Goal: Information Seeking & Learning: Learn about a topic

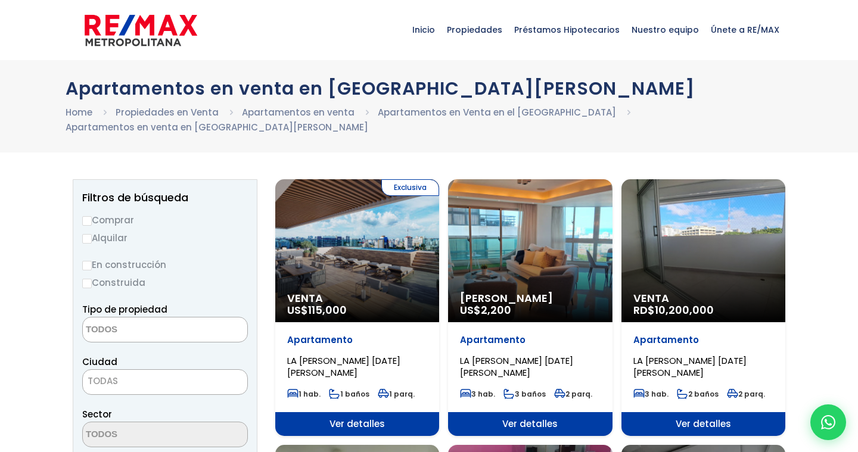
select select
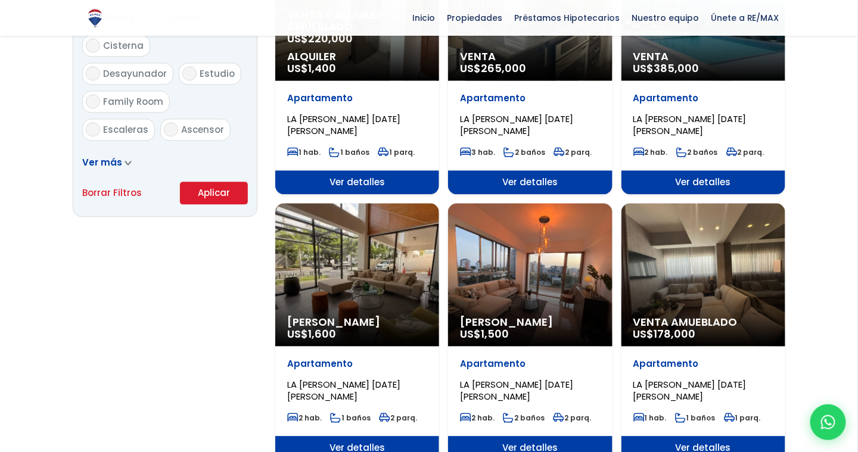
scroll to position [774, 0]
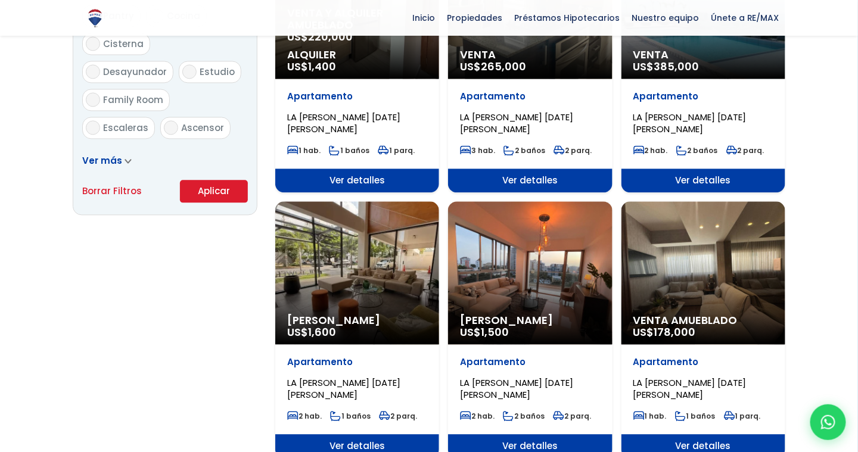
click at [709, 278] on div "Venta Amueblado US$ 178,000" at bounding box center [703, 272] width 164 height 143
click at [691, 325] on span "178,000" at bounding box center [675, 332] width 42 height 15
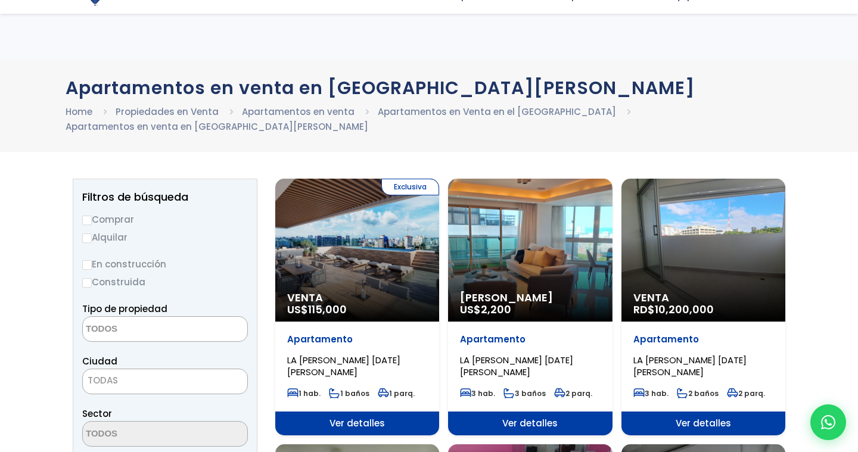
select select
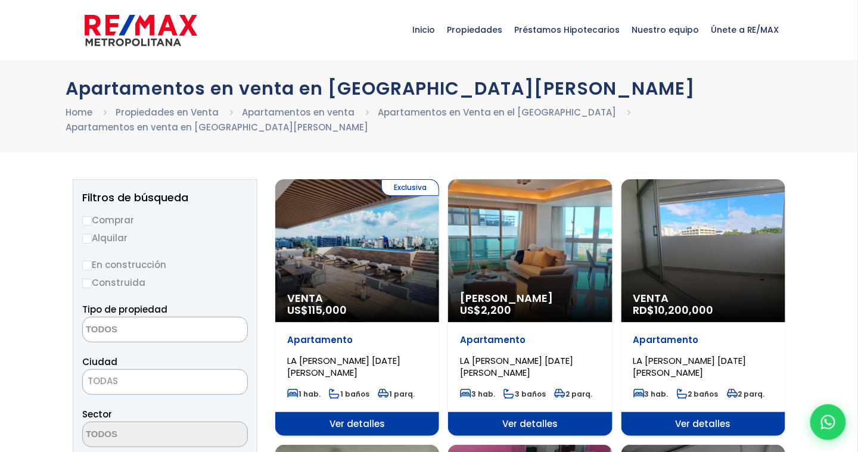
click at [86, 216] on input "Comprar" at bounding box center [87, 221] width 10 height 10
radio input "true"
click at [141, 317] on textarea "Search" at bounding box center [141, 330] width 116 height 26
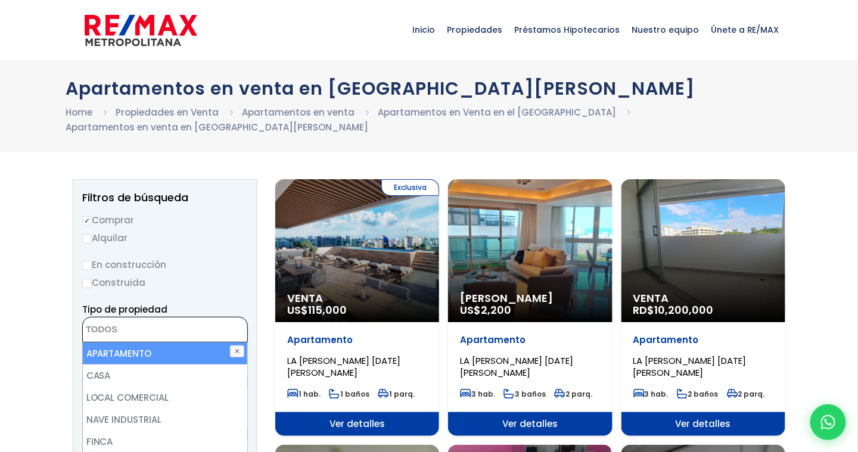
click at [130, 342] on li "APARTAMENTO" at bounding box center [165, 353] width 165 height 22
select select "apartment"
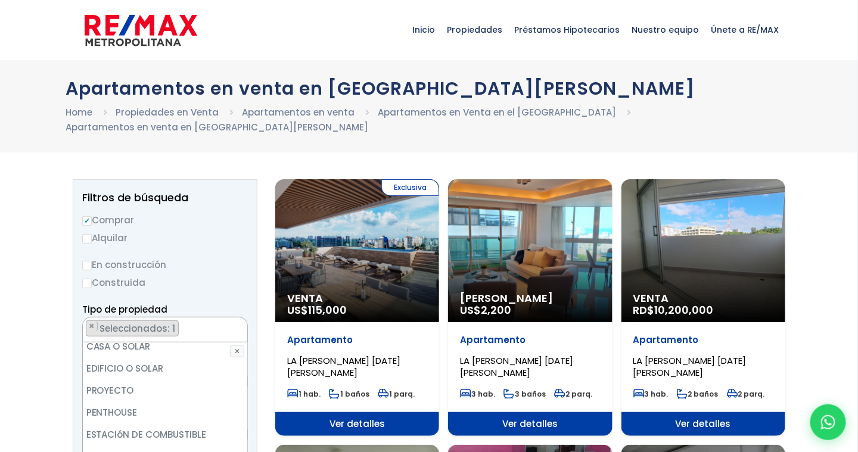
scroll to position [233, 0]
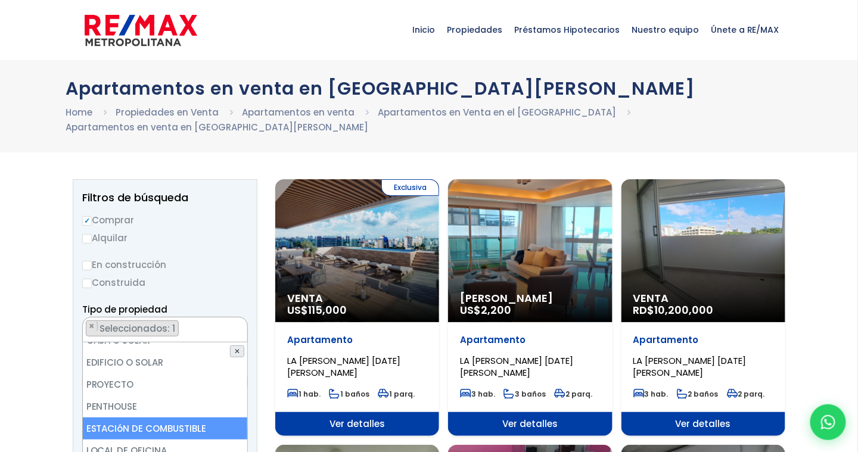
click at [240, 345] on button "✕" at bounding box center [237, 351] width 14 height 12
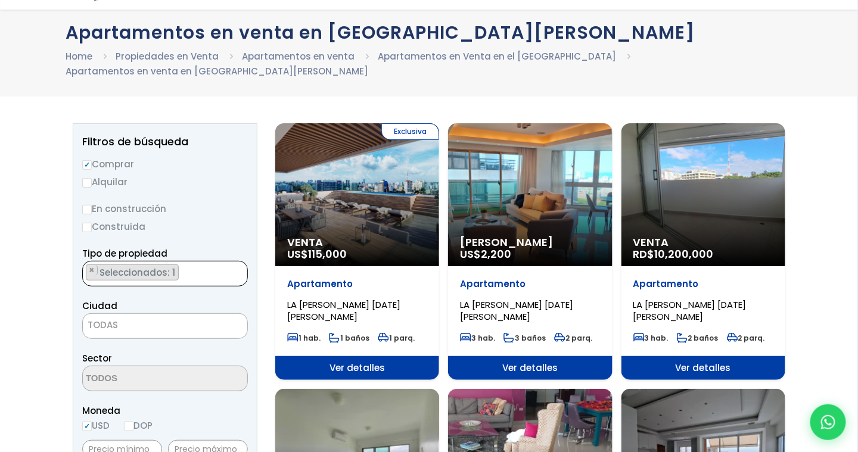
scroll to position [60, 0]
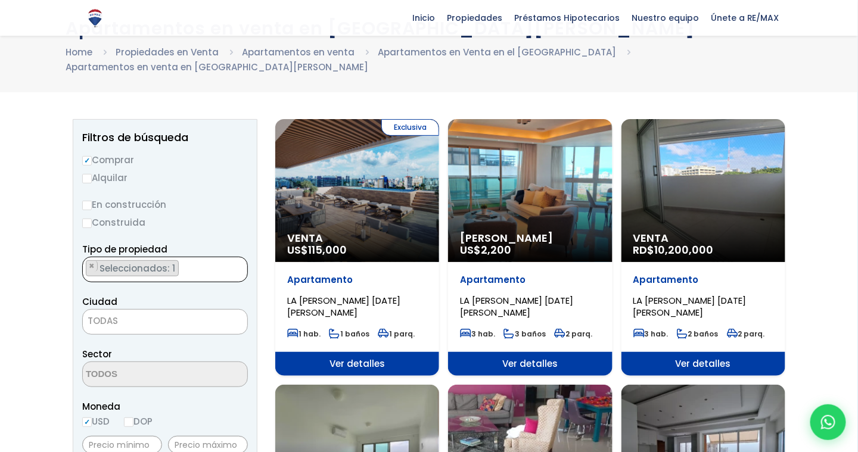
click at [136, 313] on span "TODAS" at bounding box center [165, 321] width 164 height 17
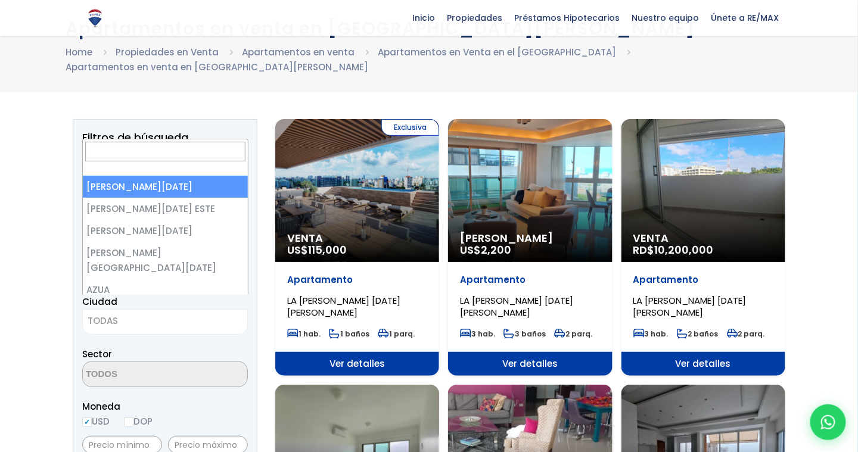
select select "1"
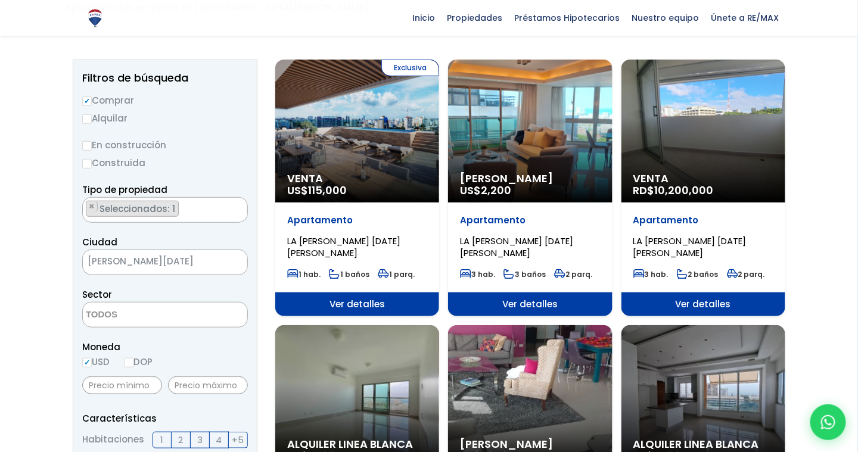
scroll to position [179, 0]
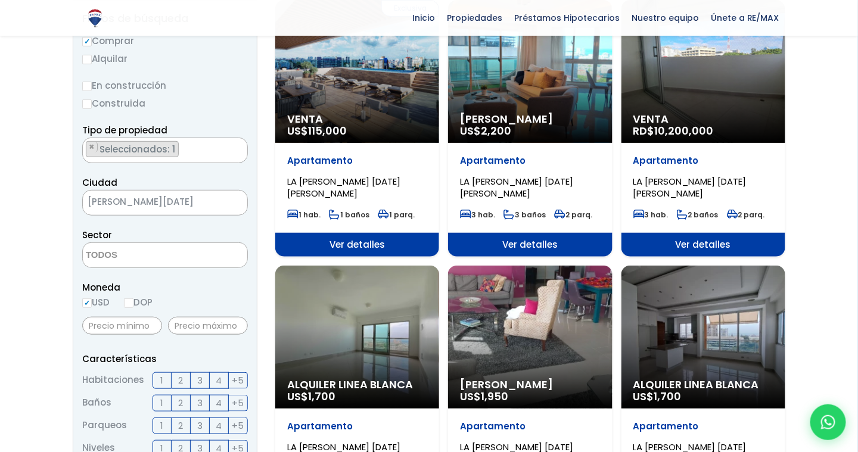
click at [179, 373] on span "2" at bounding box center [181, 380] width 5 height 15
click at [0, 0] on input "2" at bounding box center [0, 0] width 0 height 0
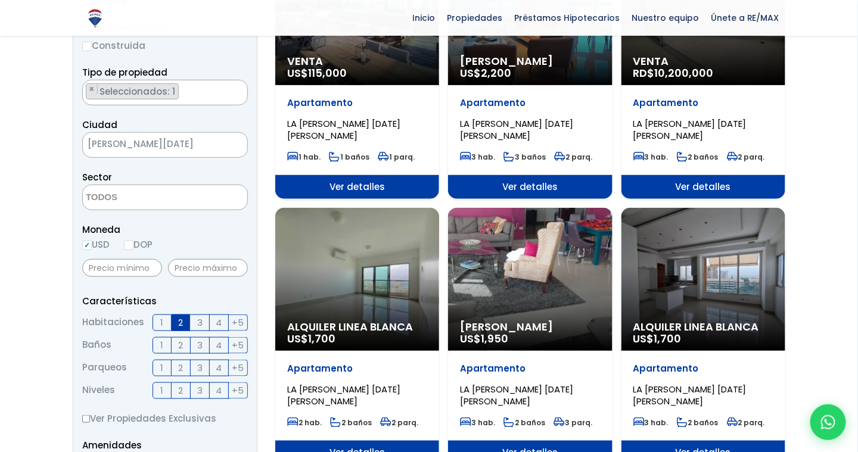
scroll to position [238, 0]
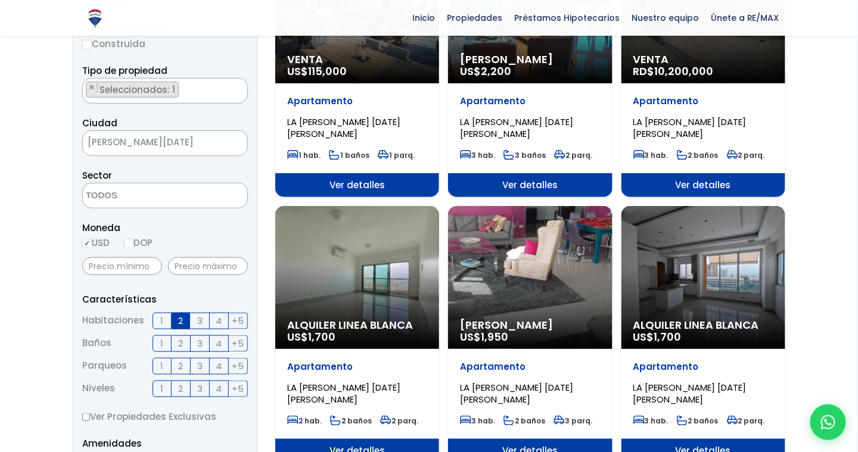
click at [162, 336] on span "1" at bounding box center [162, 343] width 3 height 15
click at [0, 0] on input "1" at bounding box center [0, 0] width 0 height 0
click at [180, 336] on span "2" at bounding box center [181, 343] width 5 height 15
click at [0, 0] on input "2" at bounding box center [0, 0] width 0 height 0
click at [164, 335] on label "1" at bounding box center [161, 343] width 19 height 17
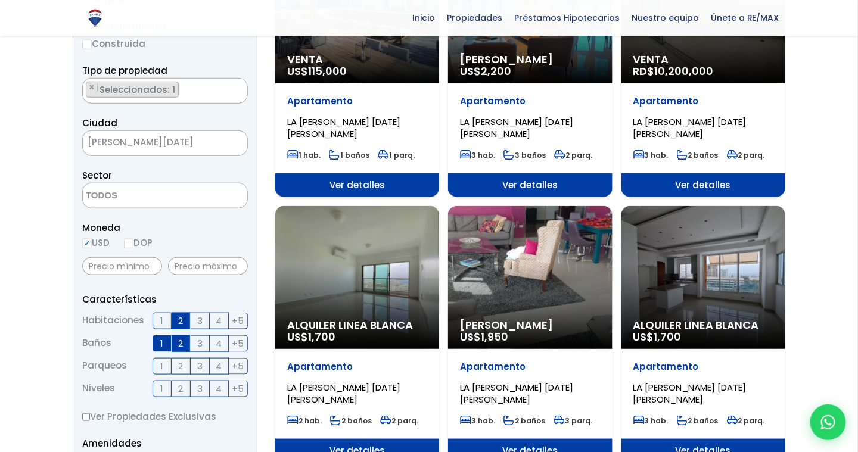
click at [0, 0] on input "1" at bounding box center [0, 0] width 0 height 0
click at [164, 335] on label "1" at bounding box center [161, 343] width 19 height 17
click at [0, 0] on input "1" at bounding box center [0, 0] width 0 height 0
click at [166, 335] on label "1" at bounding box center [161, 343] width 19 height 17
click at [0, 0] on input "1" at bounding box center [0, 0] width 0 height 0
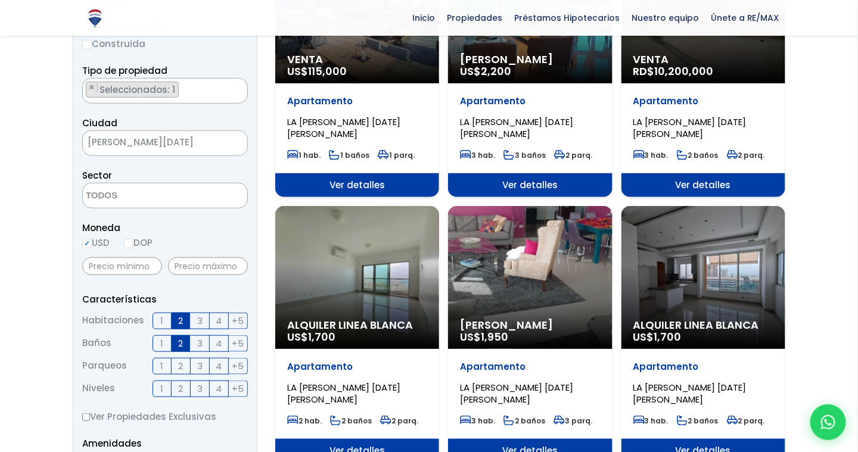
click at [178, 358] on label "2" at bounding box center [181, 366] width 19 height 17
click at [0, 0] on input "2" at bounding box center [0, 0] width 0 height 0
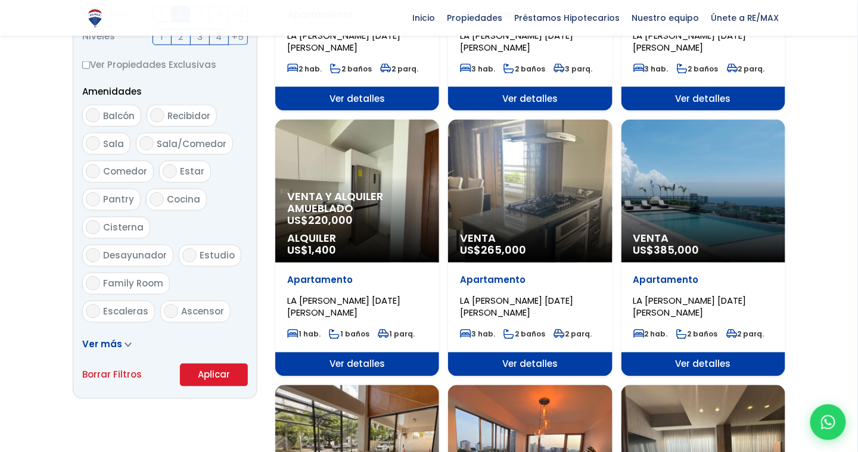
scroll to position [595, 0]
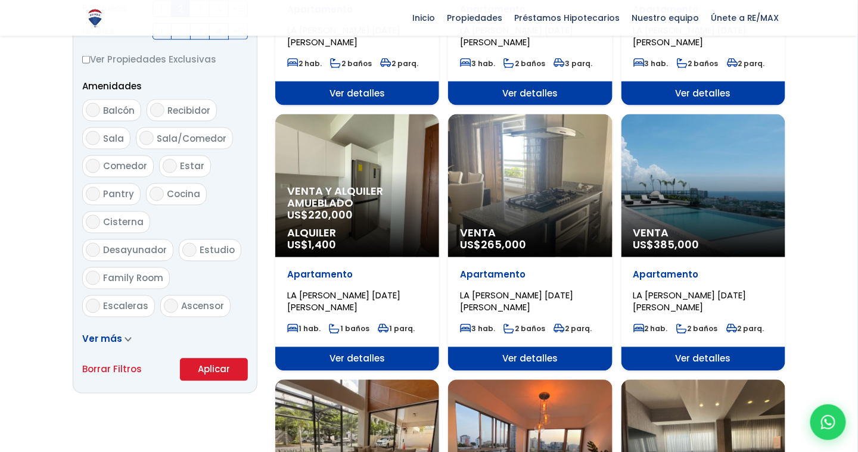
click at [201, 358] on button "Aplicar" at bounding box center [214, 369] width 68 height 23
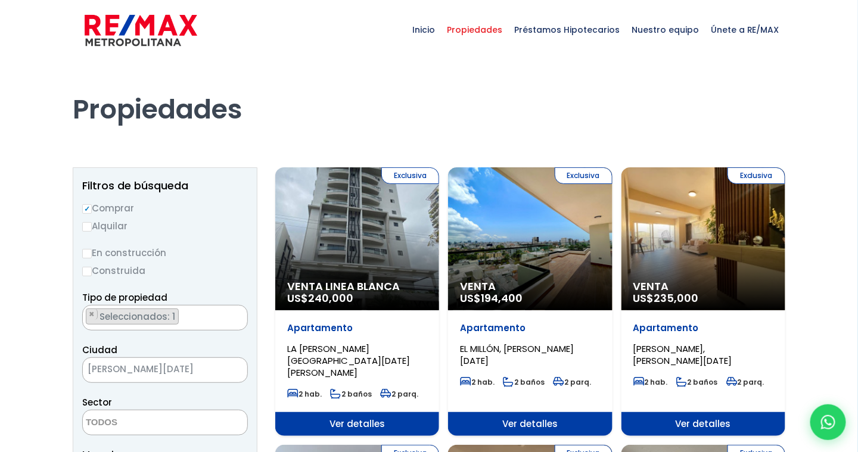
drag, startPoint x: 232, startPoint y: 346, endPoint x: 668, endPoint y: 101, distance: 500.2
click at [668, 101] on h1 "Propiedades" at bounding box center [429, 93] width 712 height 66
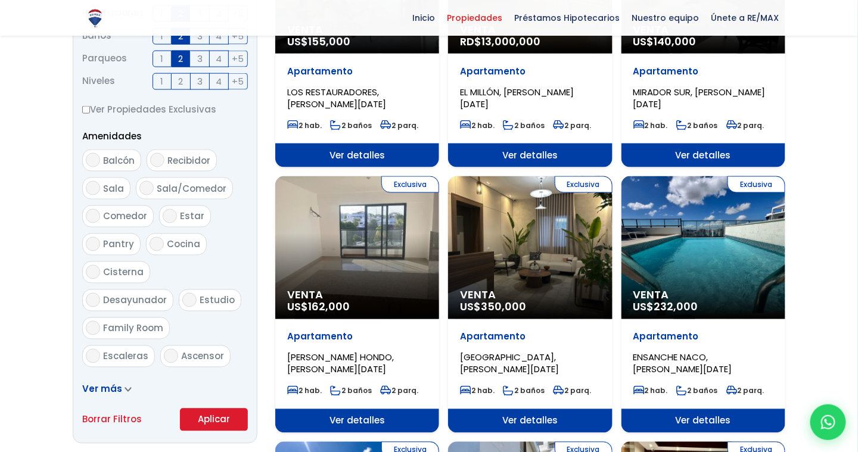
scroll to position [536, 0]
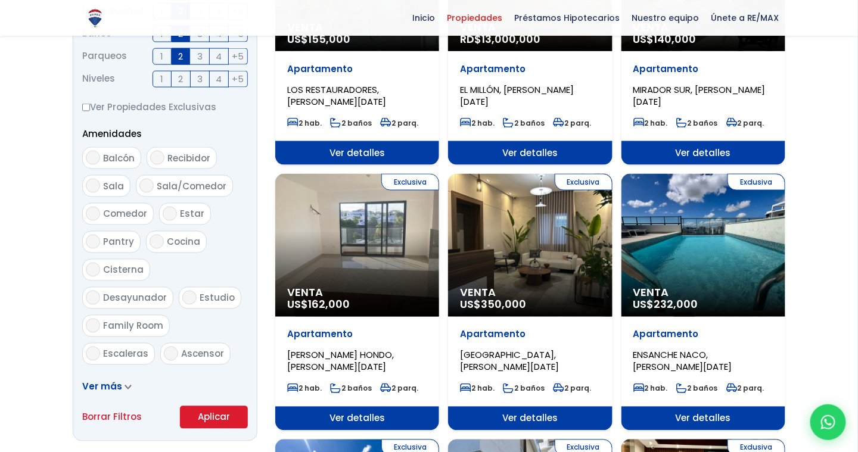
click at [399, 241] on div "Exclusiva Venta US$ 162,000" at bounding box center [357, 245] width 164 height 143
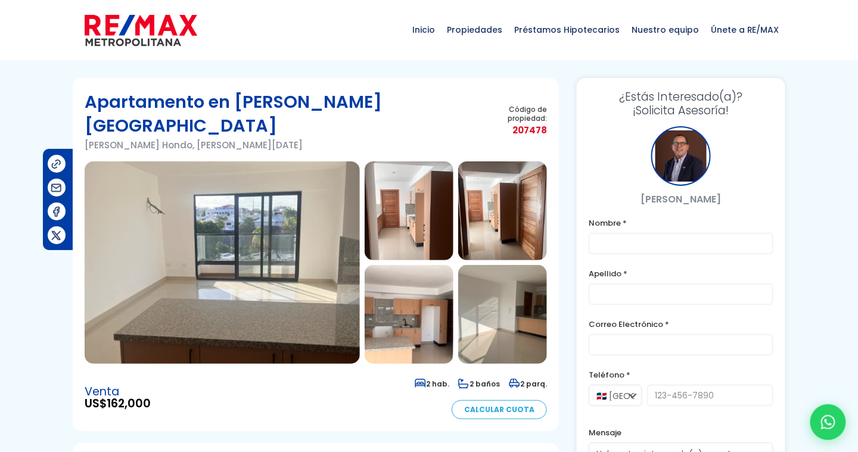
click at [403, 211] on img at bounding box center [408, 210] width 89 height 99
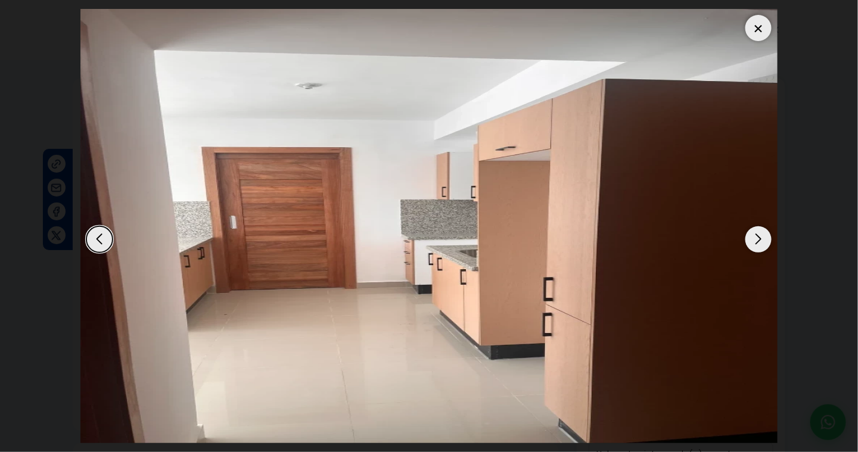
click at [746, 242] on div "Next slide" at bounding box center [758, 239] width 26 height 26
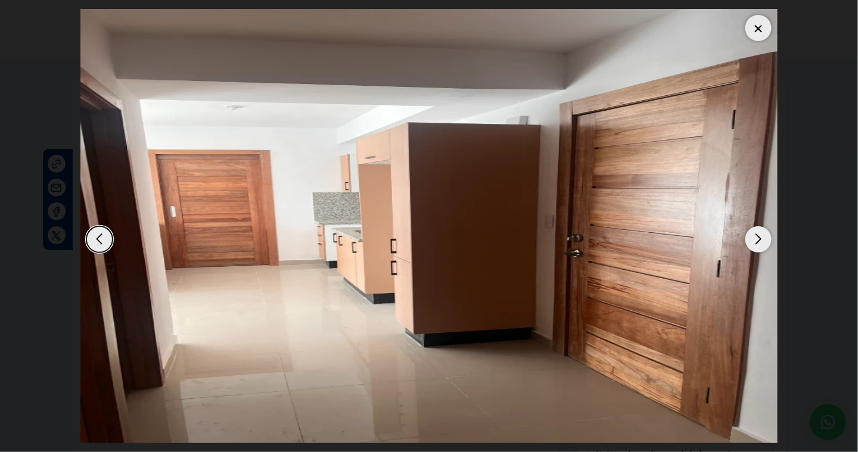
click at [753, 240] on div "Next slide" at bounding box center [758, 239] width 26 height 26
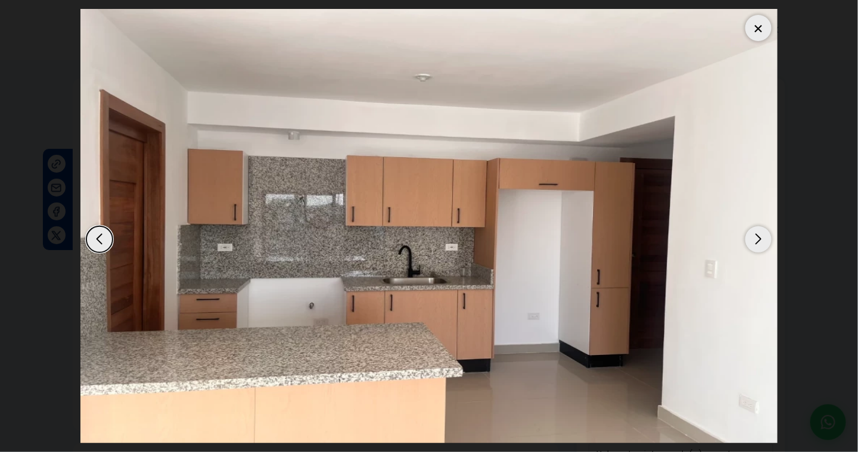
click at [753, 240] on div "Next slide" at bounding box center [758, 239] width 26 height 26
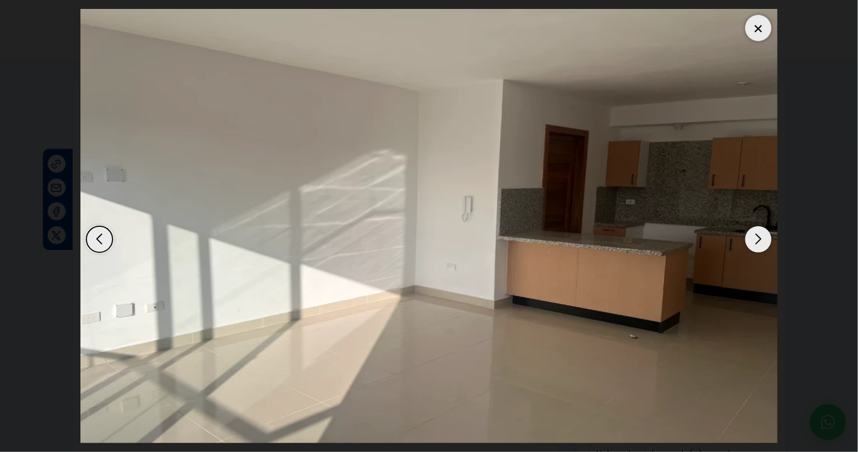
click at [753, 240] on div "Next slide" at bounding box center [758, 239] width 26 height 26
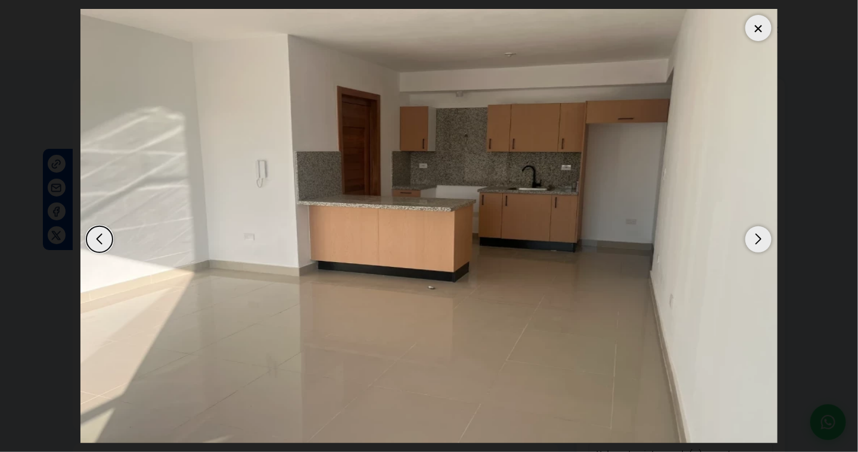
click at [753, 240] on div "Next slide" at bounding box center [758, 239] width 26 height 26
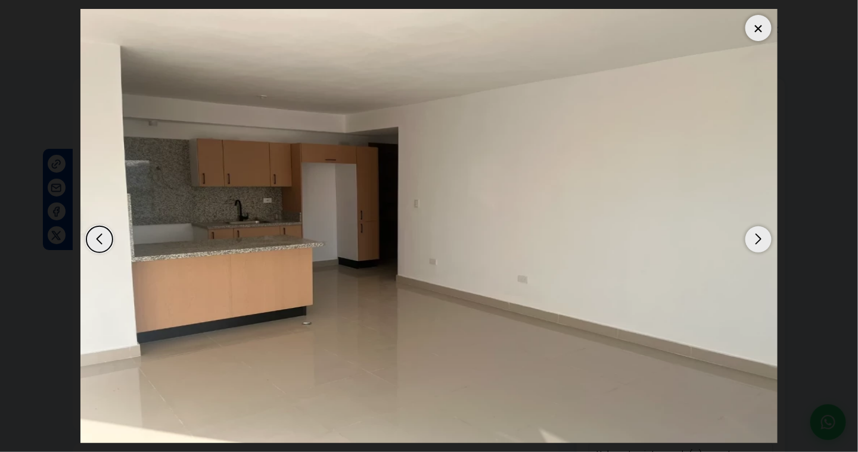
click at [753, 240] on div "Next slide" at bounding box center [758, 239] width 26 height 26
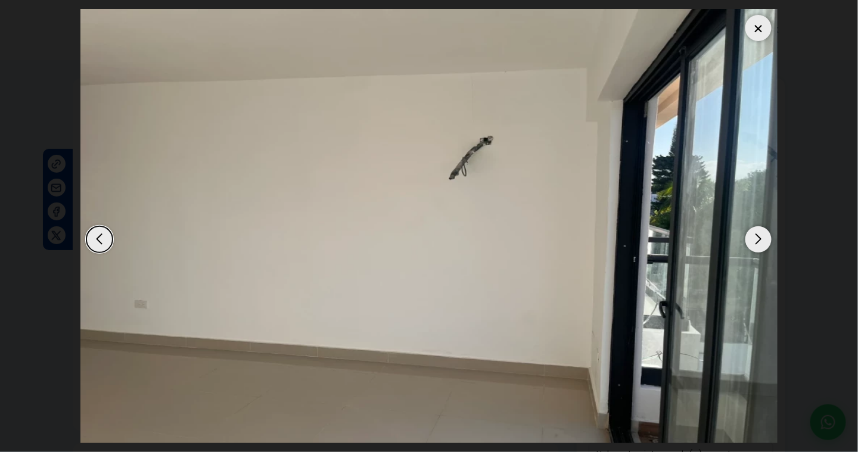
click at [753, 240] on div "Next slide" at bounding box center [758, 239] width 26 height 26
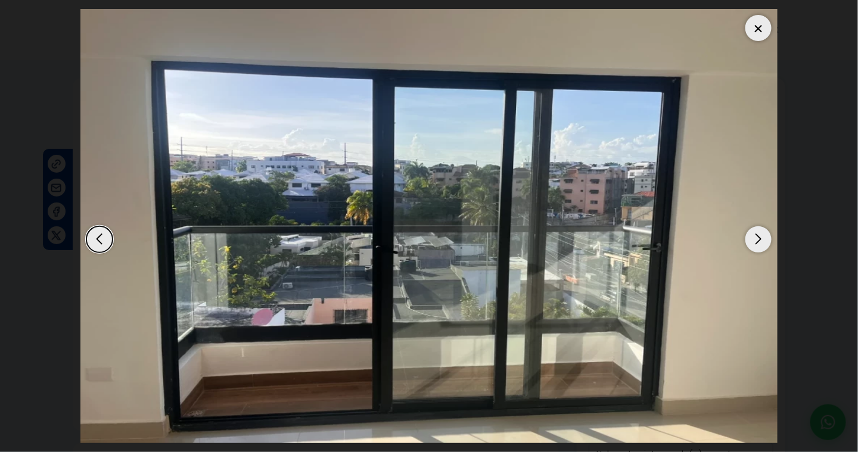
click at [753, 240] on div "Next slide" at bounding box center [758, 239] width 26 height 26
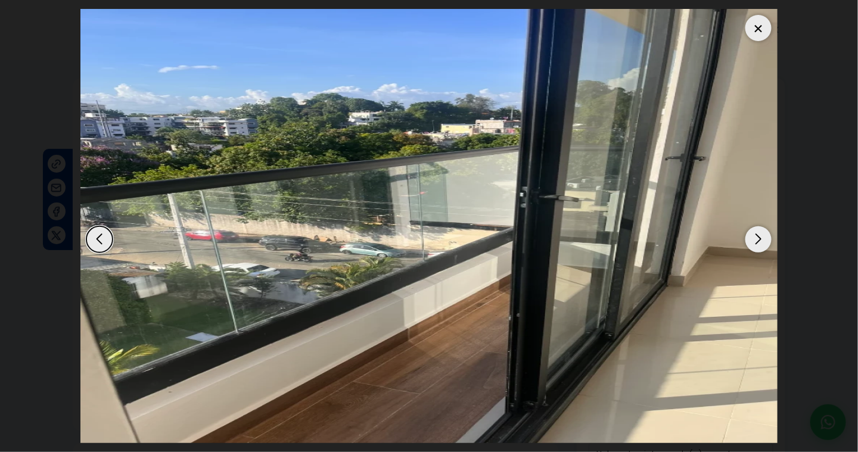
click at [753, 240] on div "Next slide" at bounding box center [758, 239] width 26 height 26
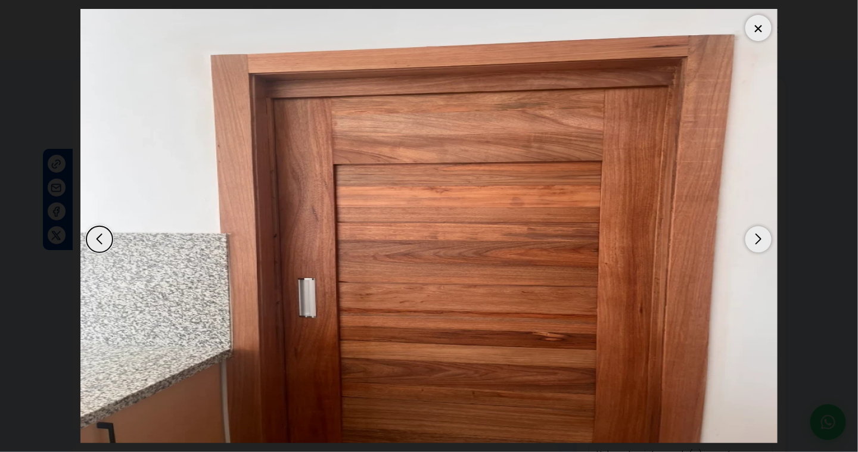
click at [753, 240] on div "Next slide" at bounding box center [758, 239] width 26 height 26
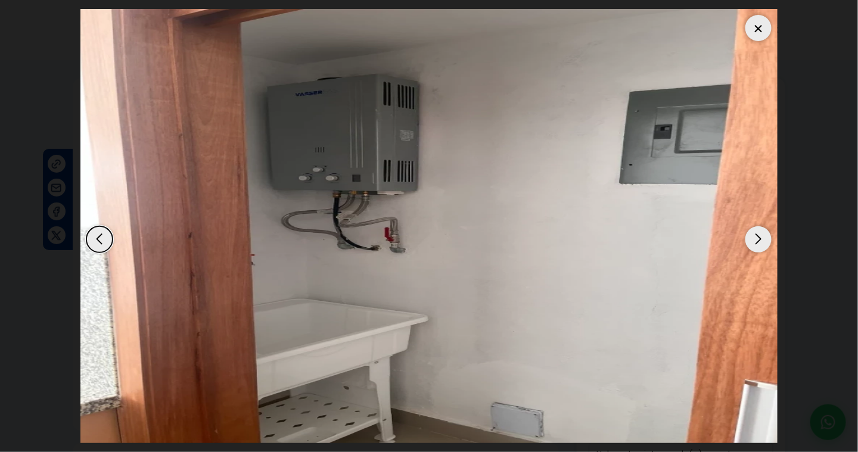
click at [753, 240] on div "Next slide" at bounding box center [758, 239] width 26 height 26
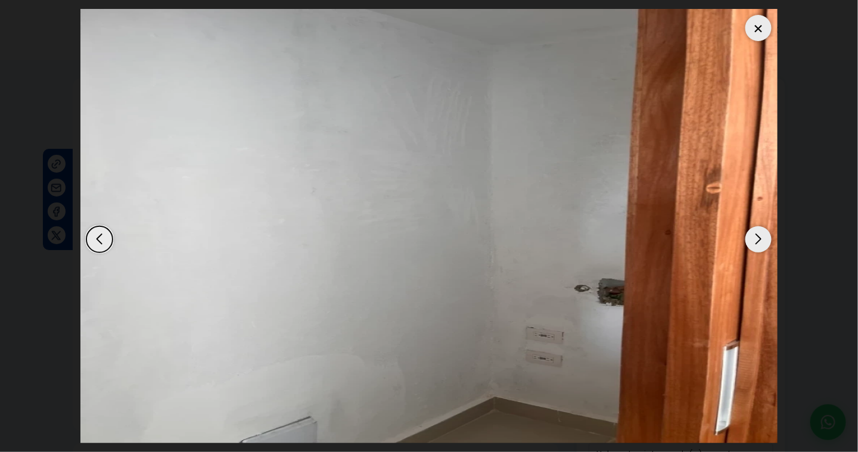
click at [753, 240] on div "Next slide" at bounding box center [758, 239] width 26 height 26
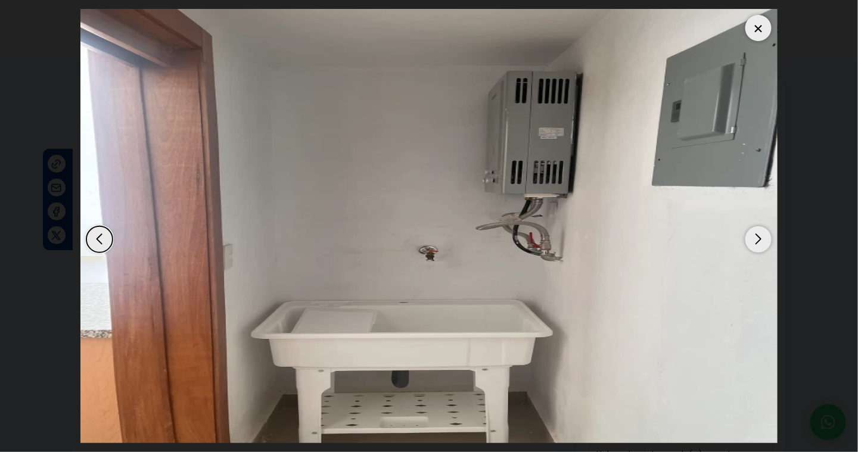
click at [753, 240] on div "Next slide" at bounding box center [758, 239] width 26 height 26
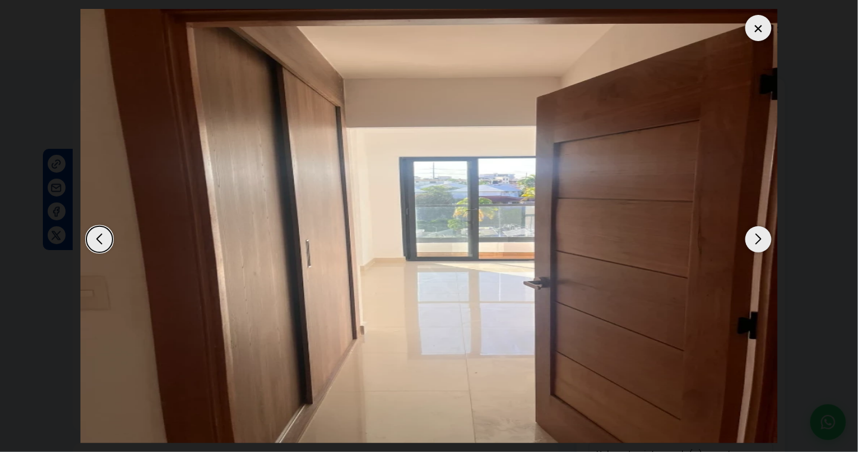
click at [753, 240] on div "Next slide" at bounding box center [758, 239] width 26 height 26
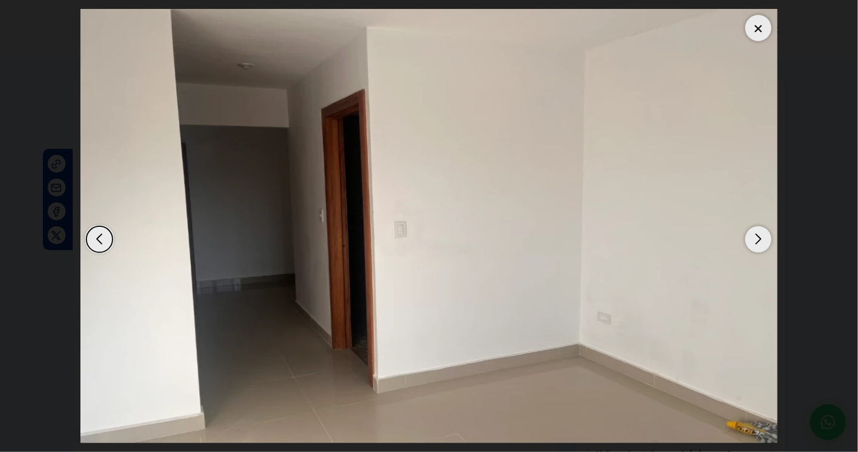
click at [753, 240] on div "Next slide" at bounding box center [758, 239] width 26 height 26
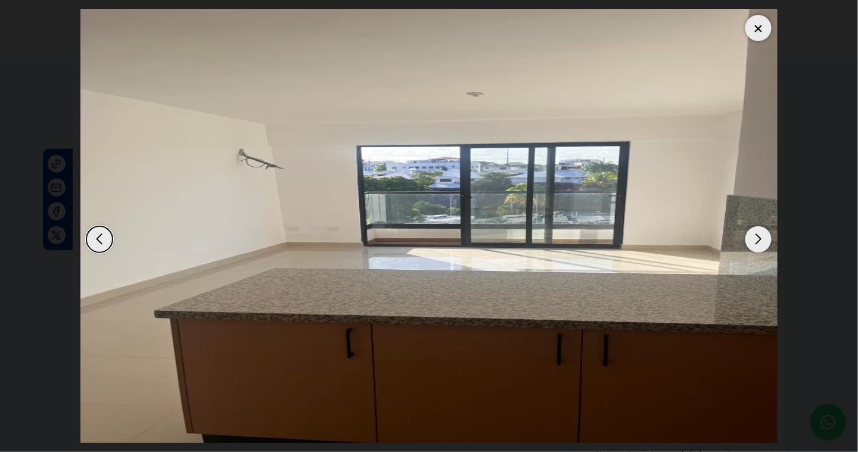
click at [753, 240] on div "Next slide" at bounding box center [758, 239] width 26 height 26
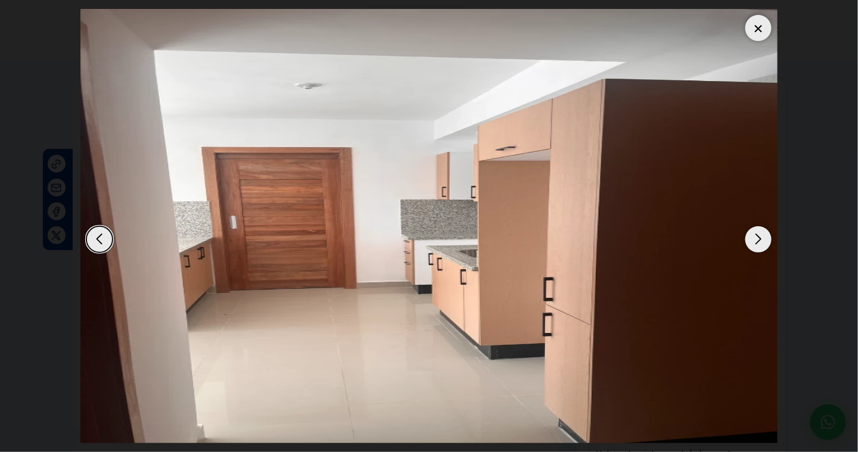
click at [753, 240] on div "Next slide" at bounding box center [758, 239] width 26 height 26
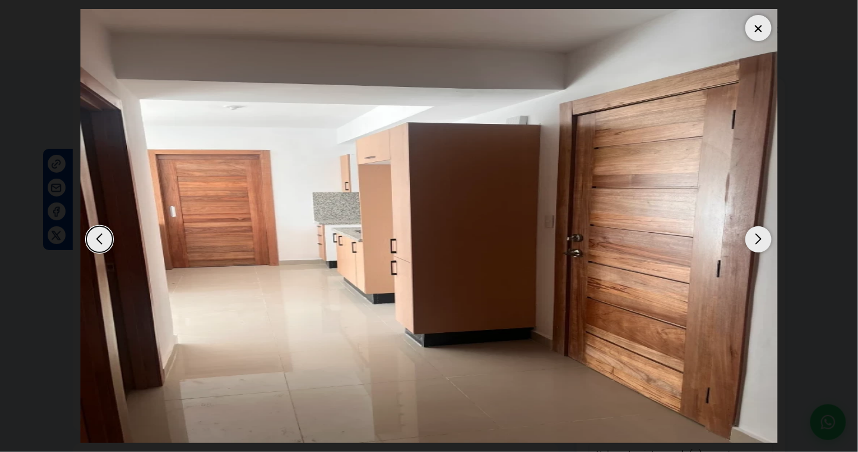
click at [752, 27] on div at bounding box center [758, 28] width 26 height 26
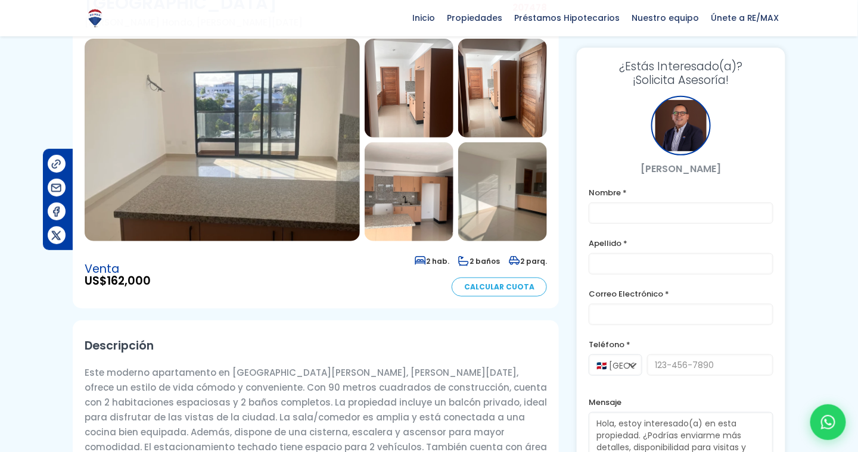
scroll to position [119, 0]
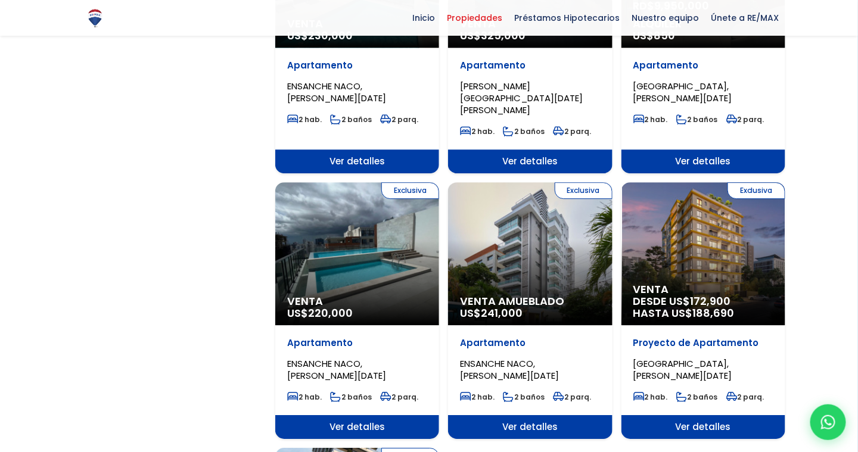
scroll to position [1072, 0]
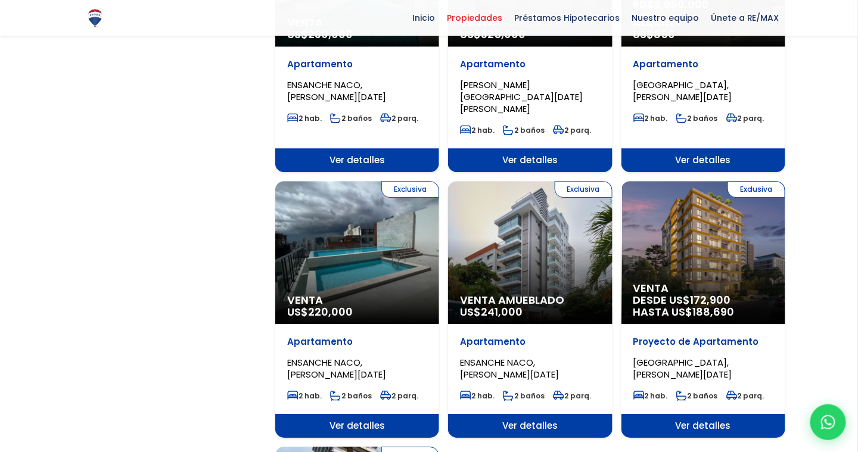
click at [529, 260] on div "Exclusiva Venta Amueblado US$ 241,000" at bounding box center [530, 252] width 164 height 143
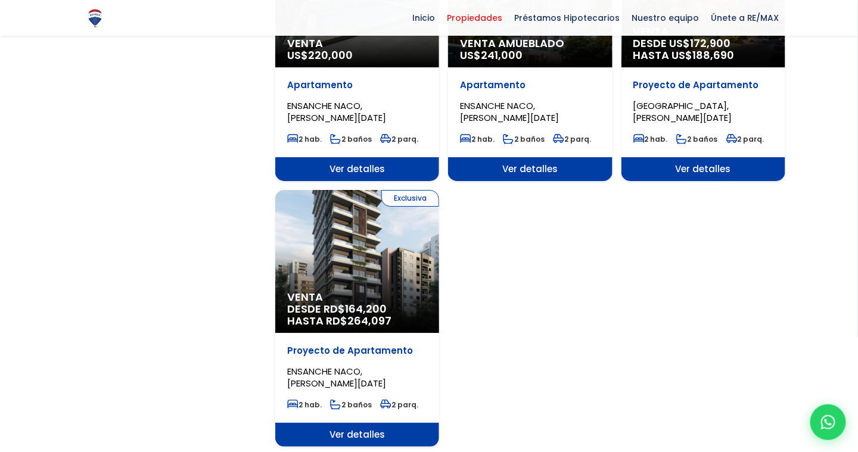
scroll to position [1370, 0]
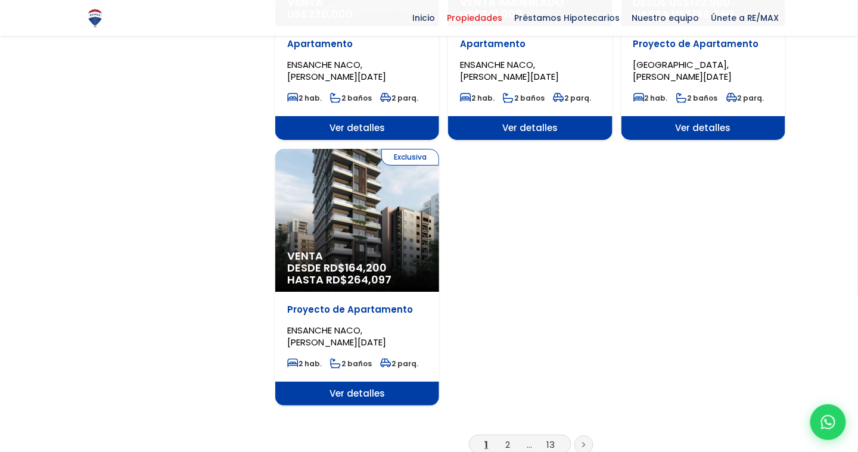
click at [366, 260] on span "164,200" at bounding box center [366, 267] width 42 height 15
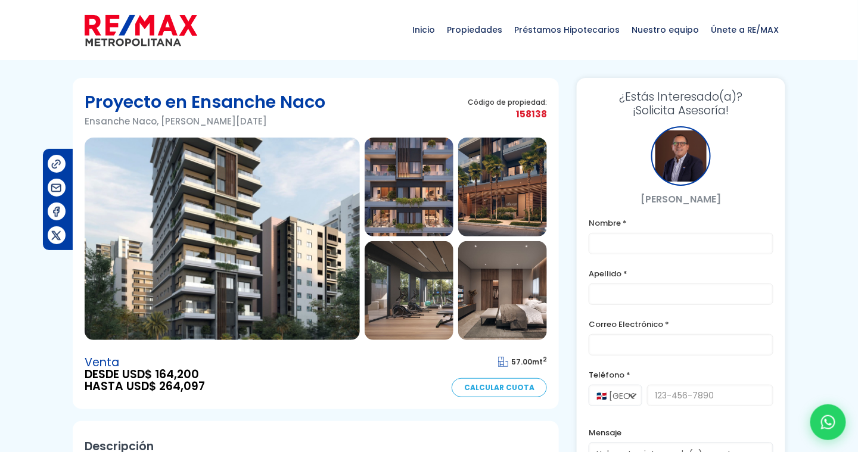
click at [187, 210] on img at bounding box center [222, 239] width 275 height 202
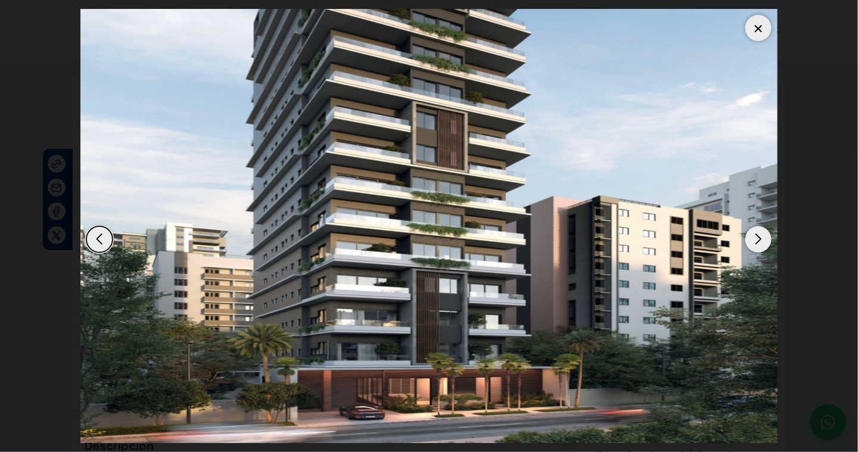
click at [757, 235] on div "Next slide" at bounding box center [758, 239] width 26 height 26
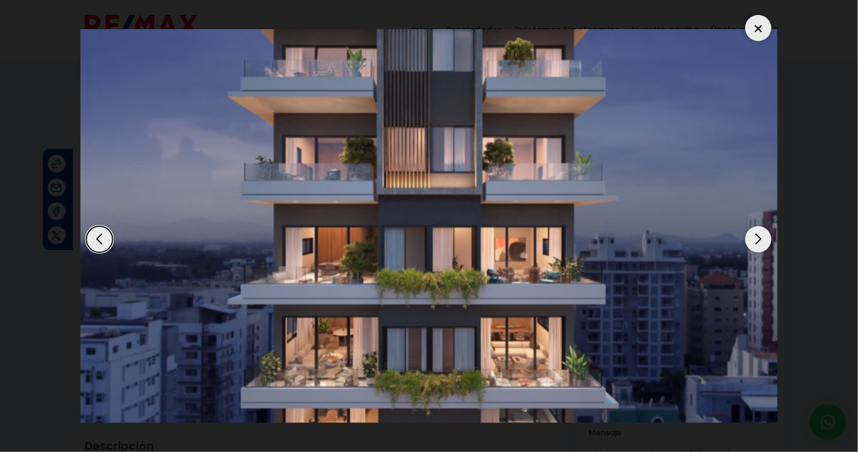
click at [757, 236] on div "Next slide" at bounding box center [758, 239] width 26 height 26
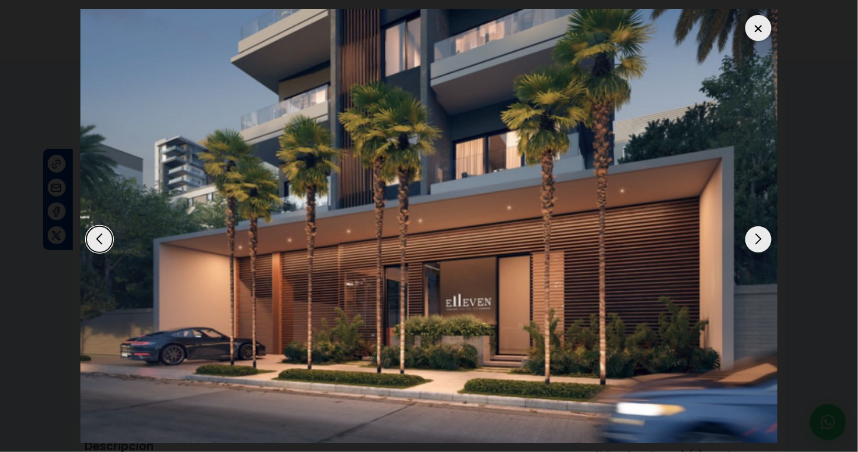
click at [757, 236] on div "Next slide" at bounding box center [758, 239] width 26 height 26
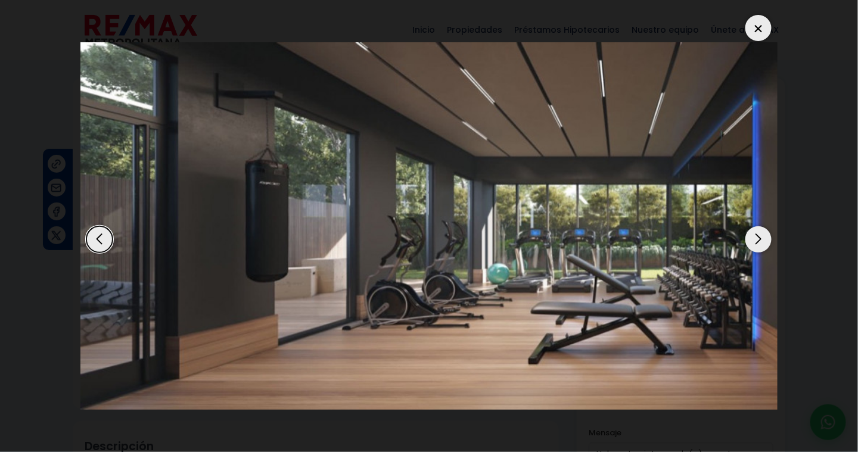
click at [757, 236] on div "Next slide" at bounding box center [758, 239] width 26 height 26
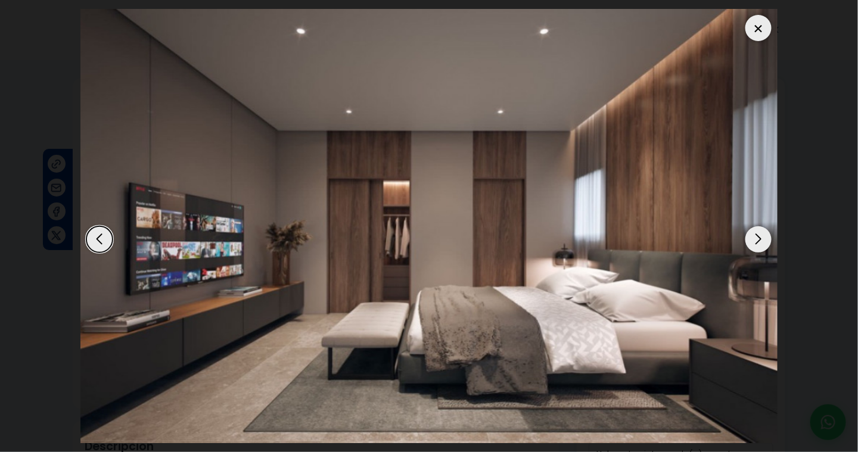
click at [757, 236] on div "Next slide" at bounding box center [758, 239] width 26 height 26
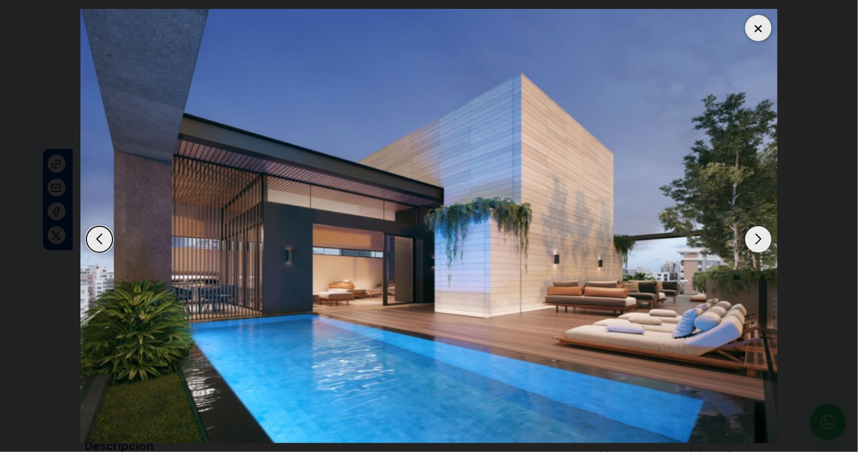
click at [757, 236] on div "Next slide" at bounding box center [758, 239] width 26 height 26
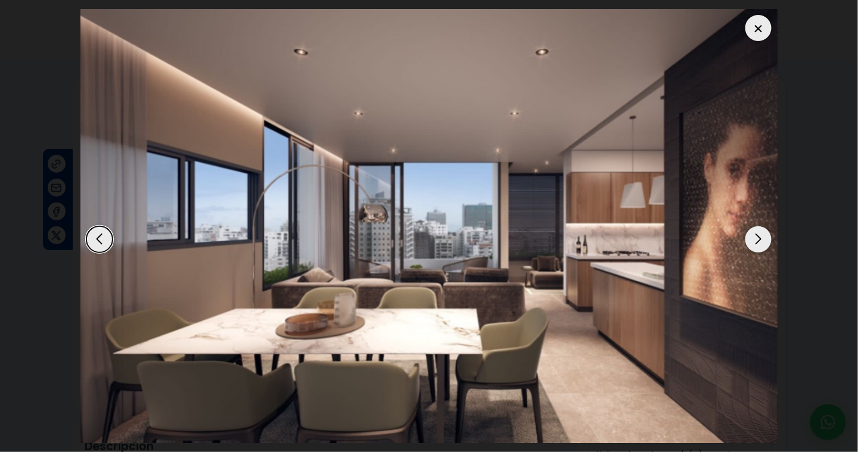
click at [757, 236] on div "Next slide" at bounding box center [758, 239] width 26 height 26
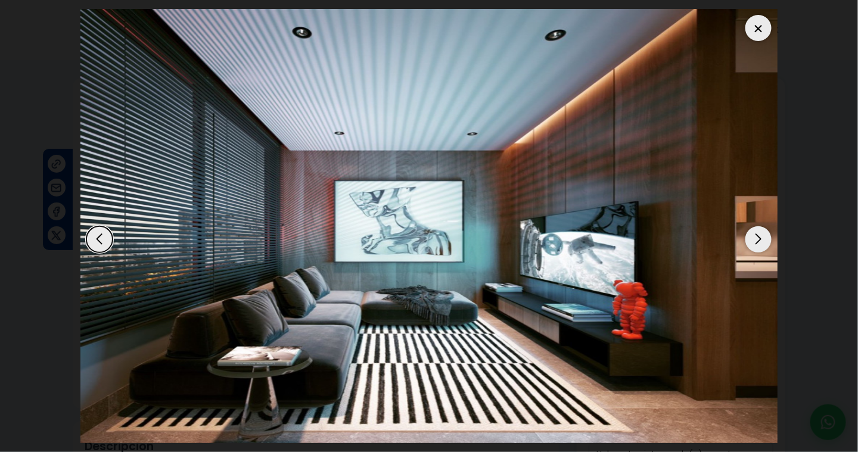
click at [754, 24] on div at bounding box center [758, 28] width 26 height 26
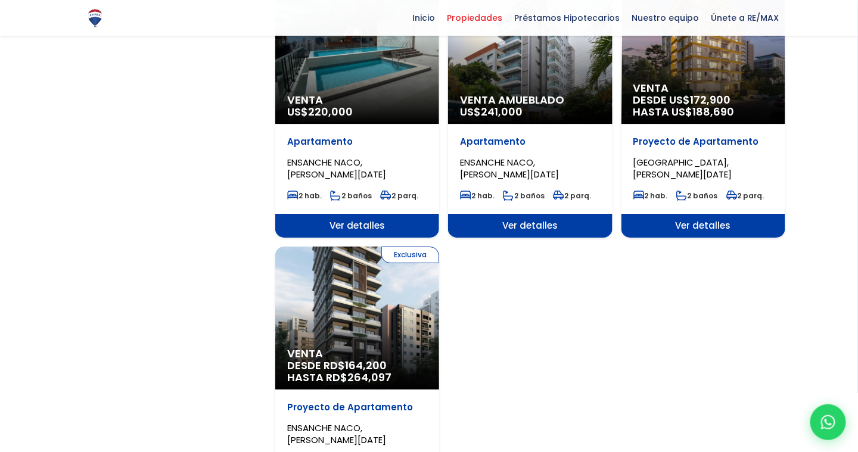
scroll to position [1191, 0]
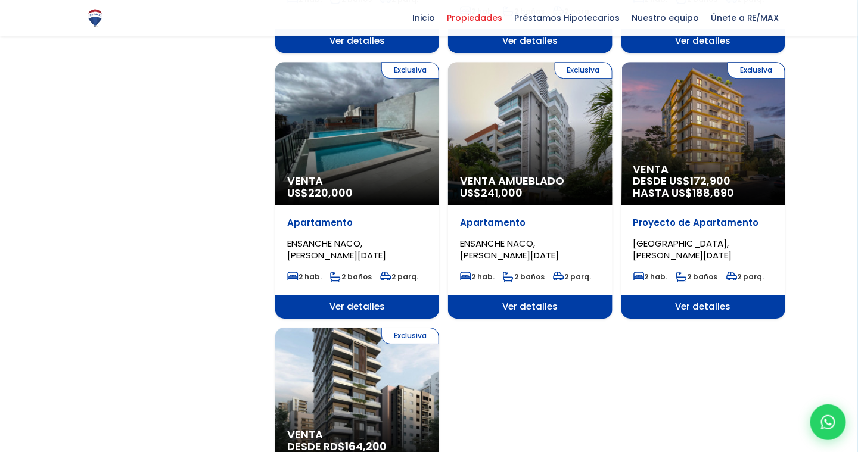
click at [350, 185] on span "220,000" at bounding box center [330, 192] width 45 height 15
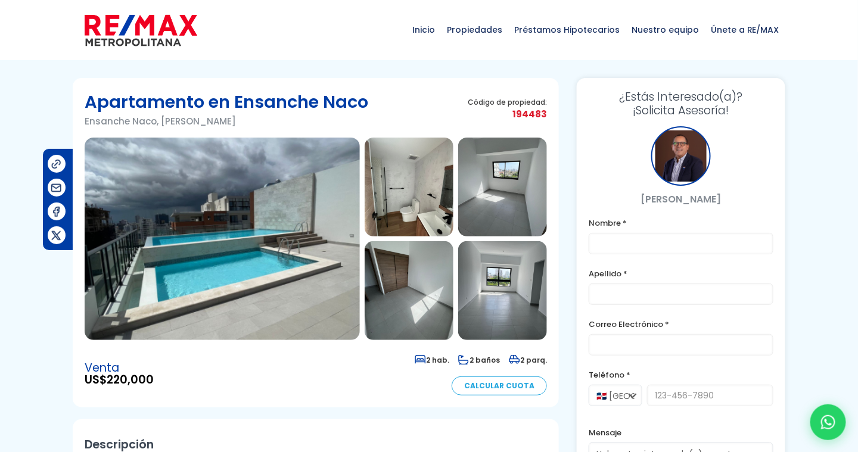
click at [406, 212] on img at bounding box center [408, 187] width 89 height 99
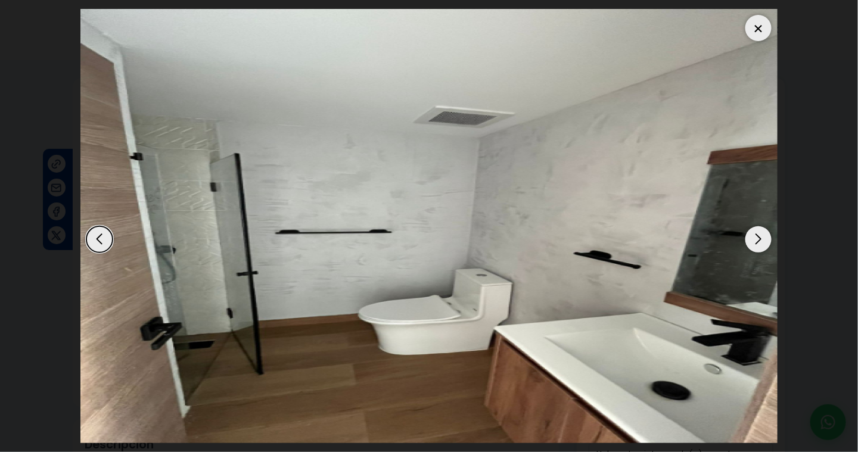
click at [756, 241] on div "Next slide" at bounding box center [758, 239] width 26 height 26
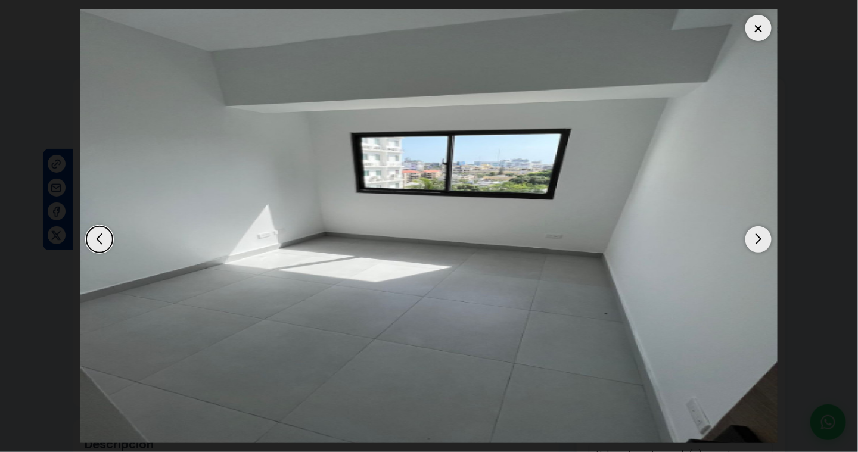
click at [756, 241] on div "Next slide" at bounding box center [758, 239] width 26 height 26
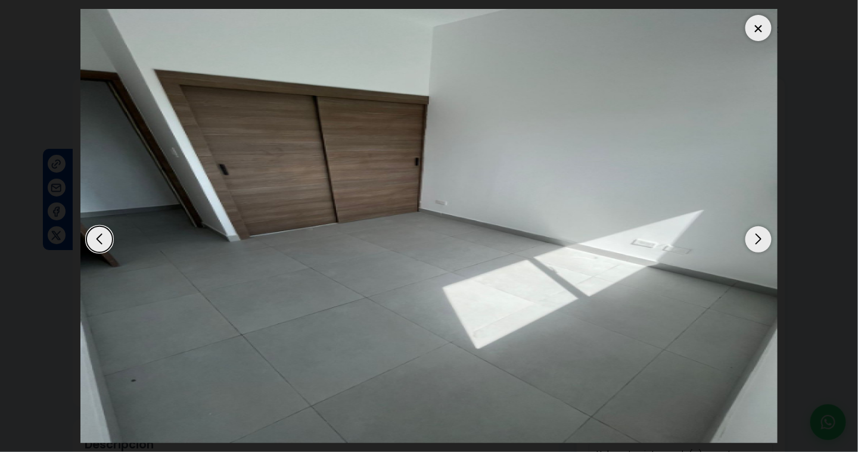
click at [756, 241] on div "Next slide" at bounding box center [758, 239] width 26 height 26
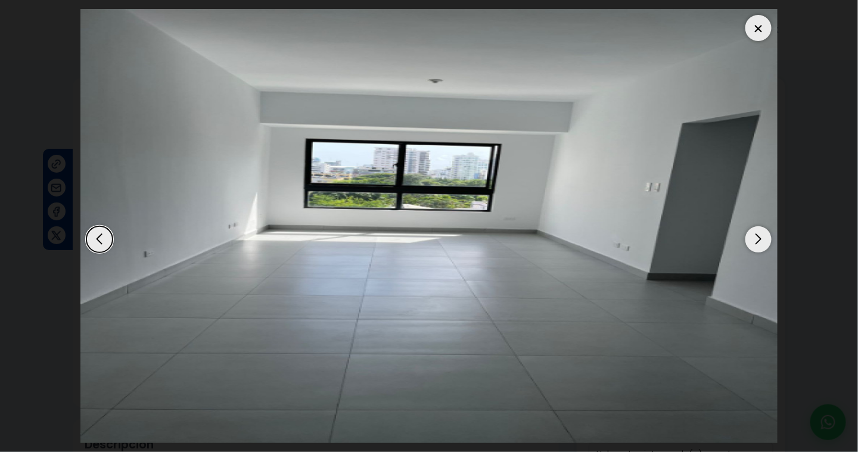
click at [756, 241] on div "Next slide" at bounding box center [758, 239] width 26 height 26
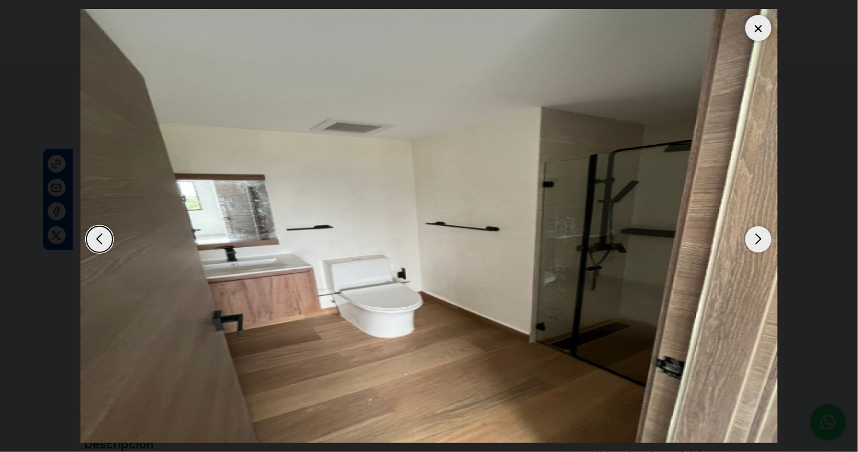
click at [758, 35] on div at bounding box center [758, 28] width 26 height 26
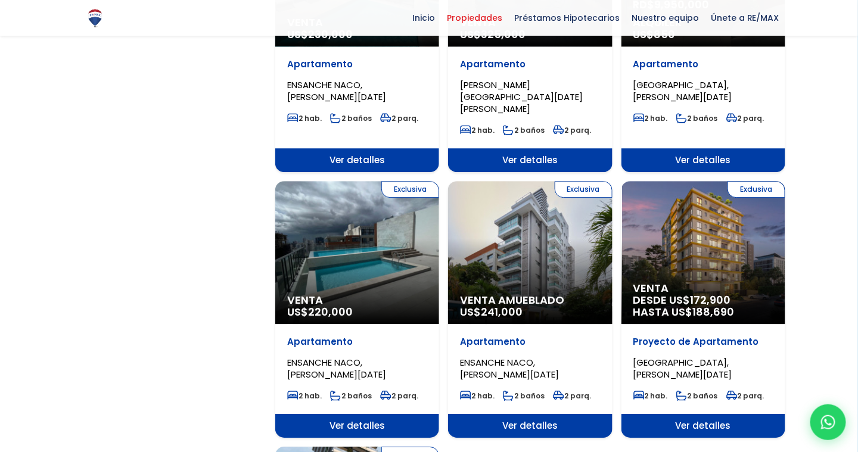
scroll to position [1072, 0]
click at [693, 282] on span "Venta" at bounding box center [703, 288] width 140 height 12
click at [693, 245] on div "Exclusiva Venta DESDE US$ 172,900 HASTA US$ 188,690" at bounding box center [703, 252] width 164 height 143
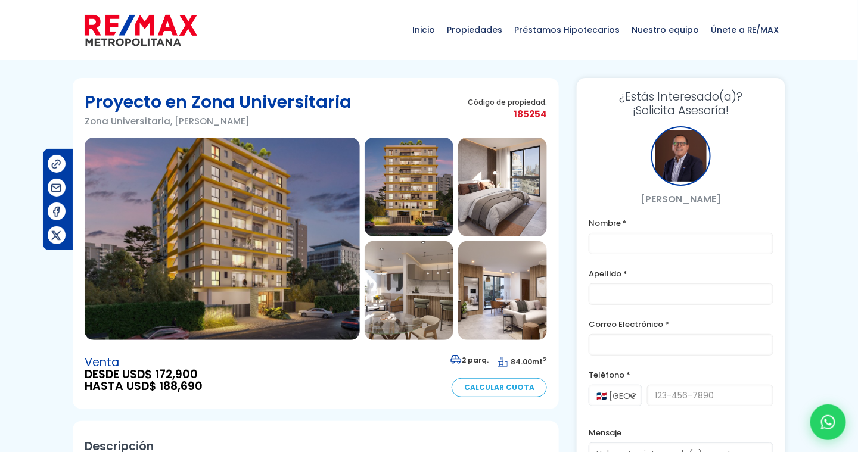
click at [416, 176] on img at bounding box center [408, 187] width 89 height 99
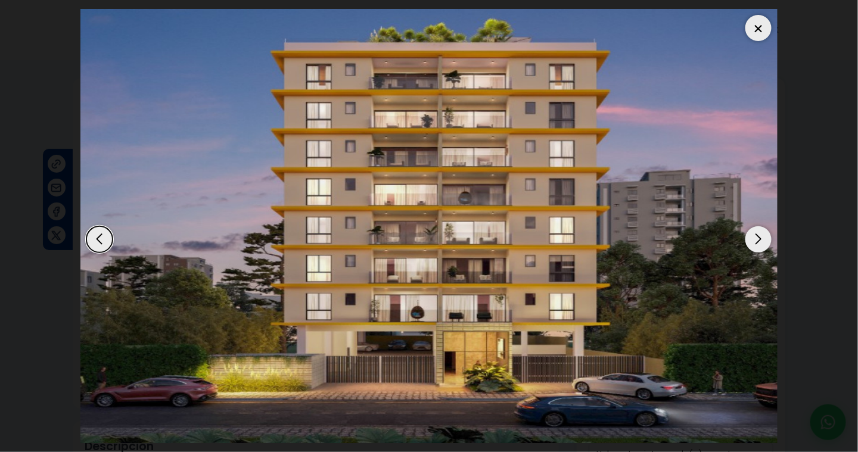
click at [754, 242] on div "Next slide" at bounding box center [758, 239] width 26 height 26
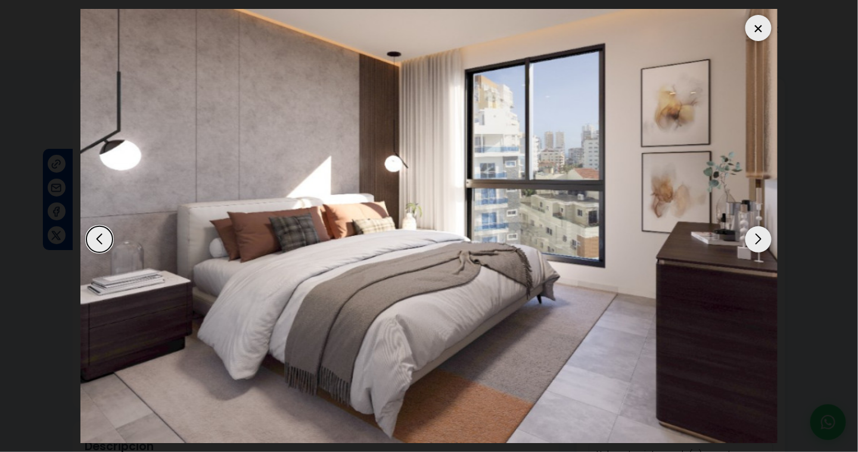
click at [754, 242] on div "Next slide" at bounding box center [758, 239] width 26 height 26
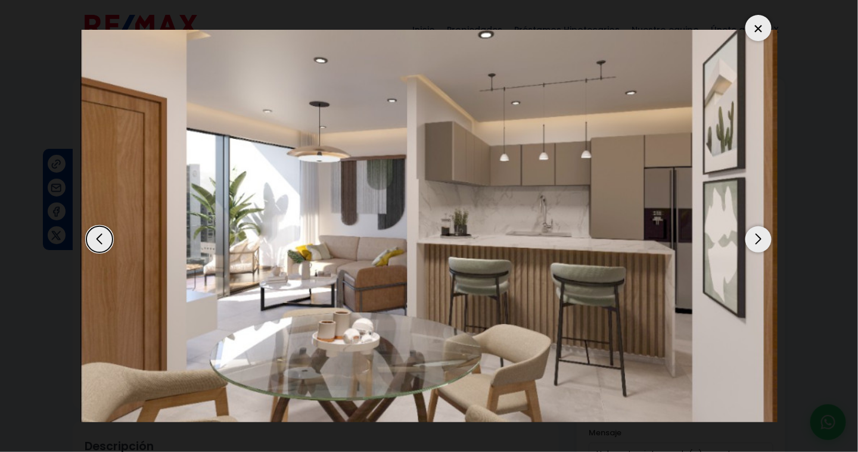
click at [754, 242] on div "Next slide" at bounding box center [758, 239] width 26 height 26
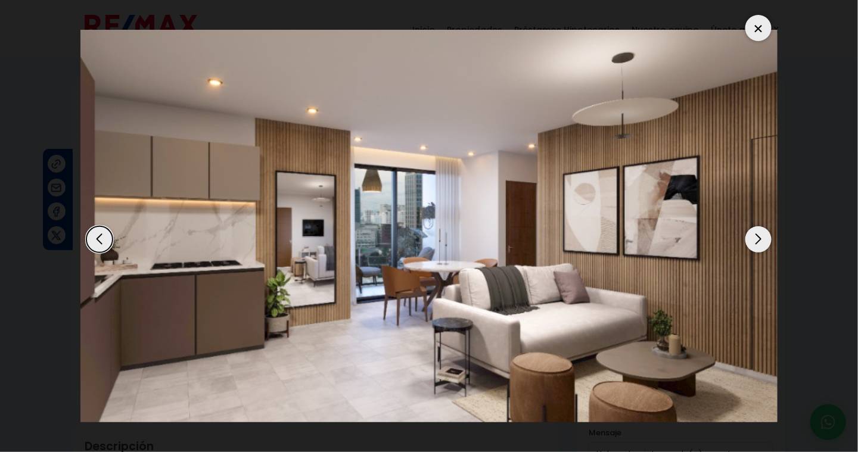
click at [754, 242] on div "Next slide" at bounding box center [758, 239] width 26 height 26
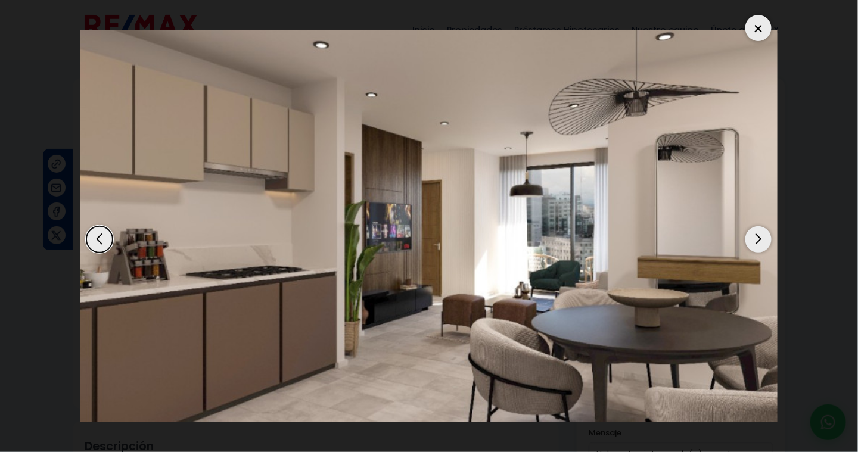
click at [754, 242] on div "Next slide" at bounding box center [758, 239] width 26 height 26
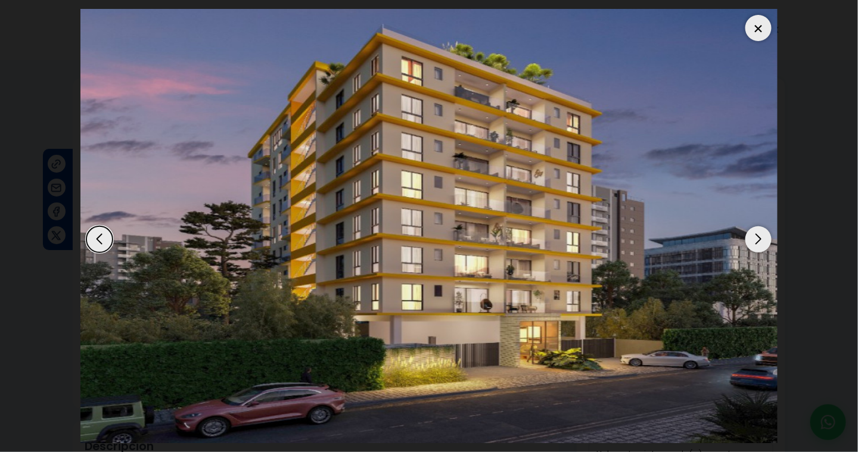
click at [759, 32] on div at bounding box center [758, 28] width 26 height 26
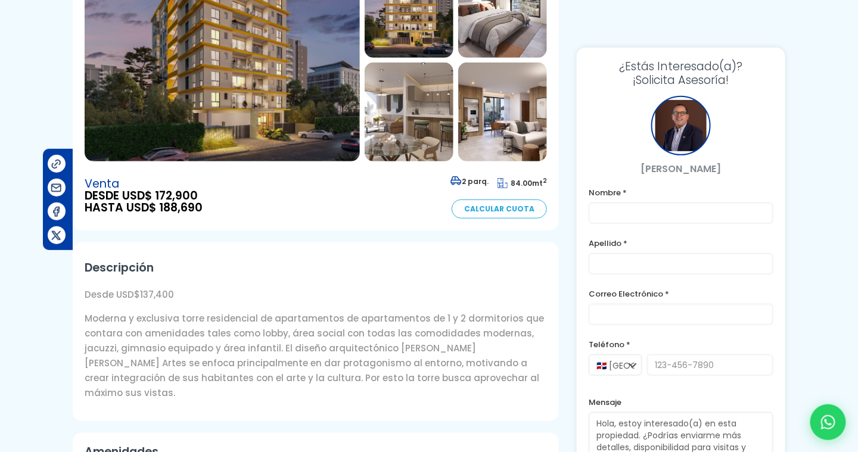
scroll to position [238, 0]
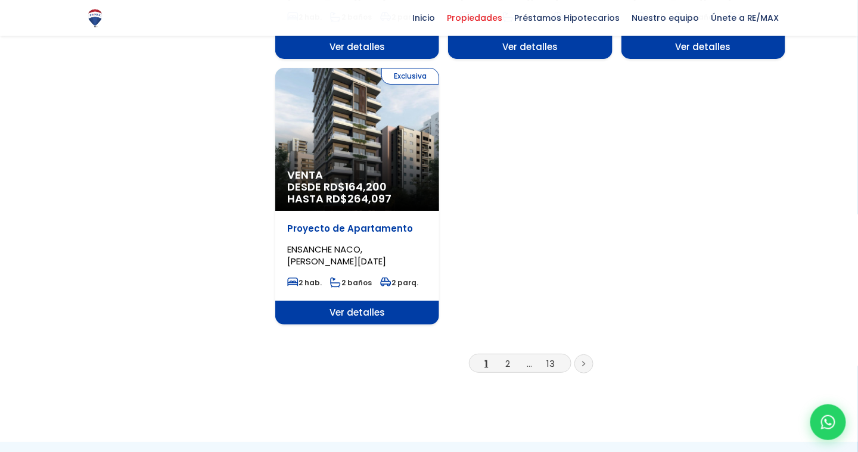
scroll to position [1489, 0]
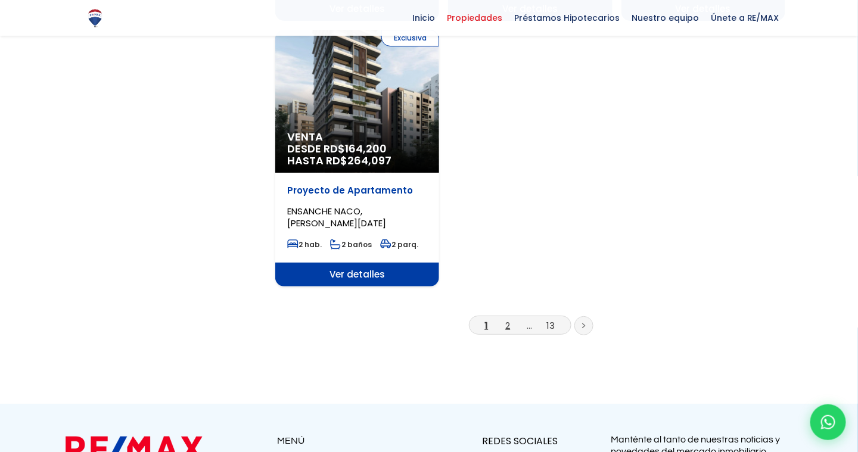
click at [507, 319] on link "2" at bounding box center [508, 325] width 5 height 13
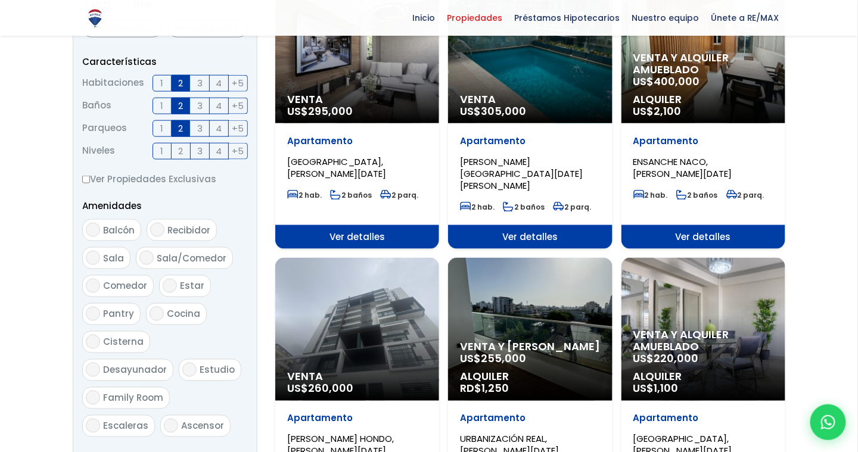
scroll to position [476, 0]
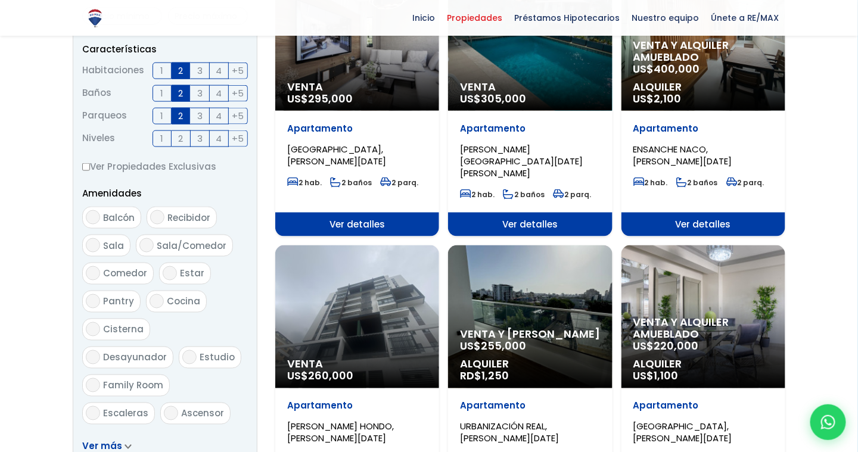
click at [351, 310] on div "Venta US$ 260,000" at bounding box center [357, 316] width 164 height 143
click at [385, 272] on div "Venta US$ 260,000" at bounding box center [357, 316] width 164 height 143
click at [323, 400] on p "Apartamento" at bounding box center [357, 406] width 140 height 12
click at [314, 369] on span "260,000" at bounding box center [330, 376] width 45 height 15
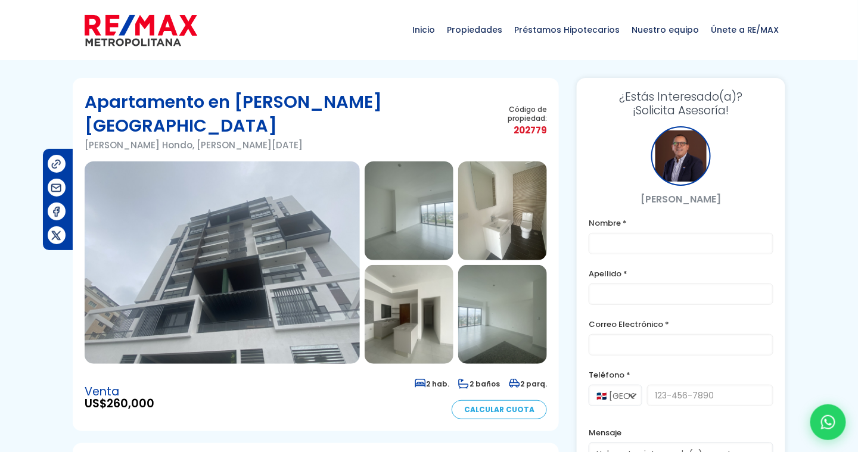
click at [389, 270] on img at bounding box center [408, 314] width 89 height 99
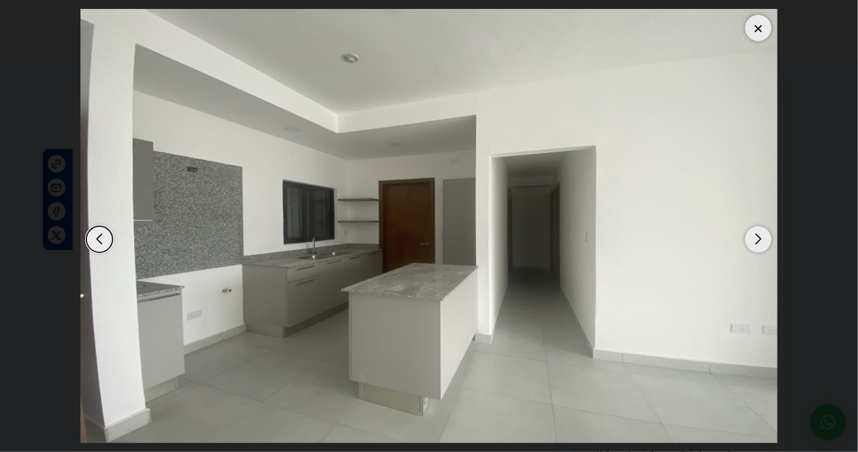
click at [756, 237] on div "Next slide" at bounding box center [758, 239] width 26 height 26
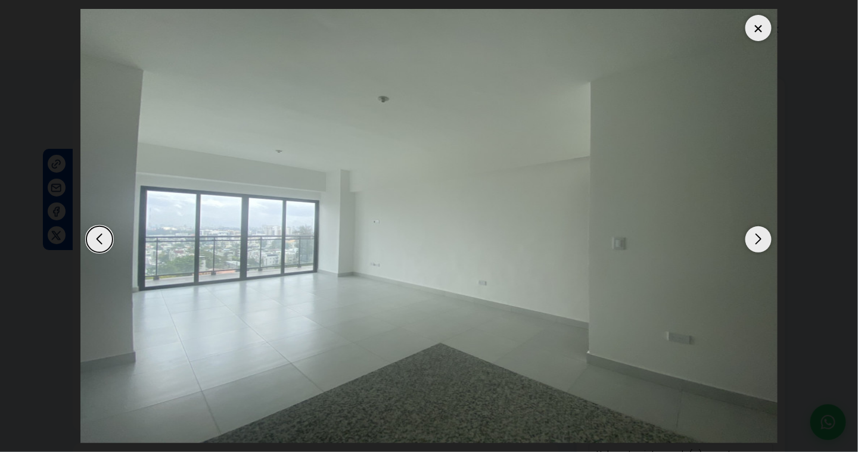
click at [756, 237] on div "Next slide" at bounding box center [758, 239] width 26 height 26
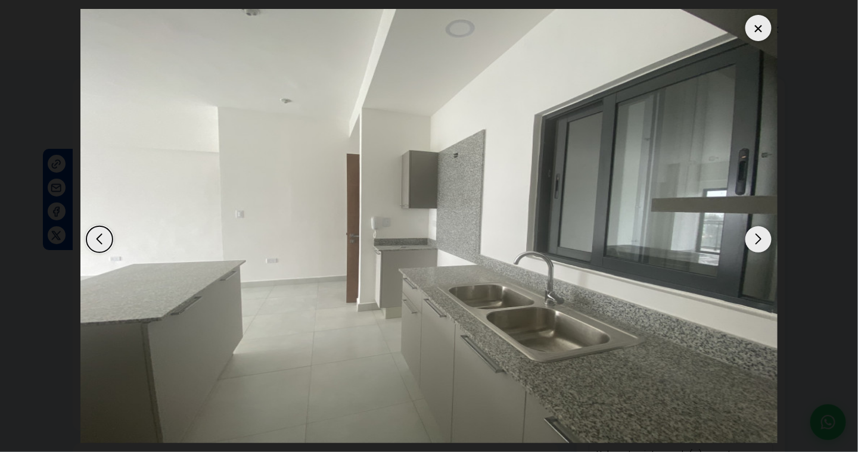
click at [756, 237] on div "Next slide" at bounding box center [758, 239] width 26 height 26
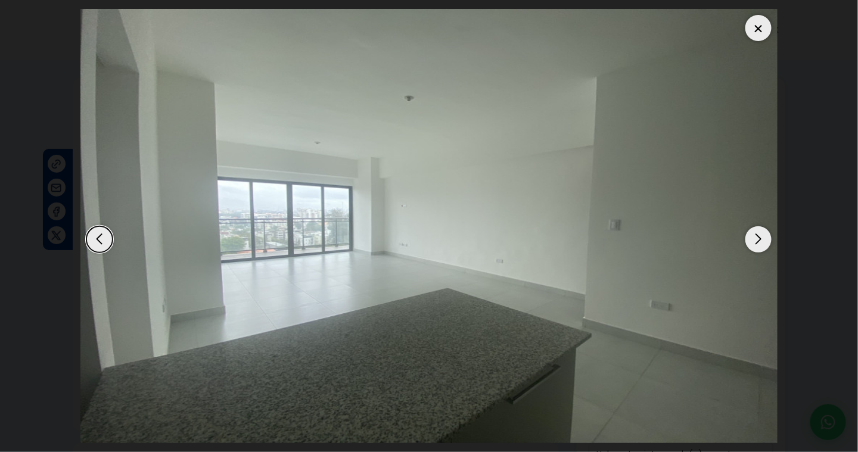
click at [756, 237] on div "Next slide" at bounding box center [758, 239] width 26 height 26
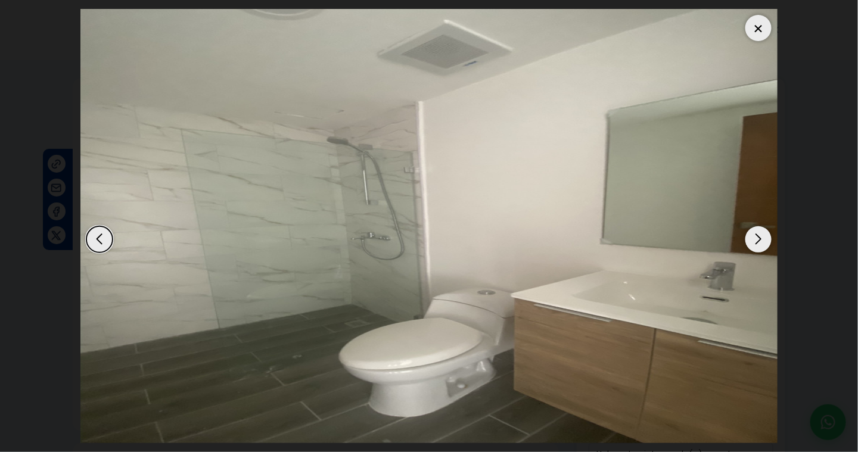
click at [756, 237] on div "Next slide" at bounding box center [758, 239] width 26 height 26
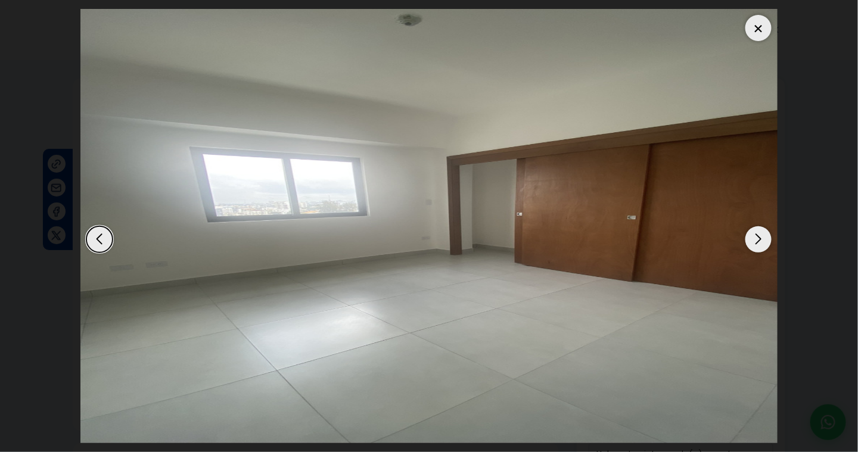
click at [756, 237] on div "Next slide" at bounding box center [758, 239] width 26 height 26
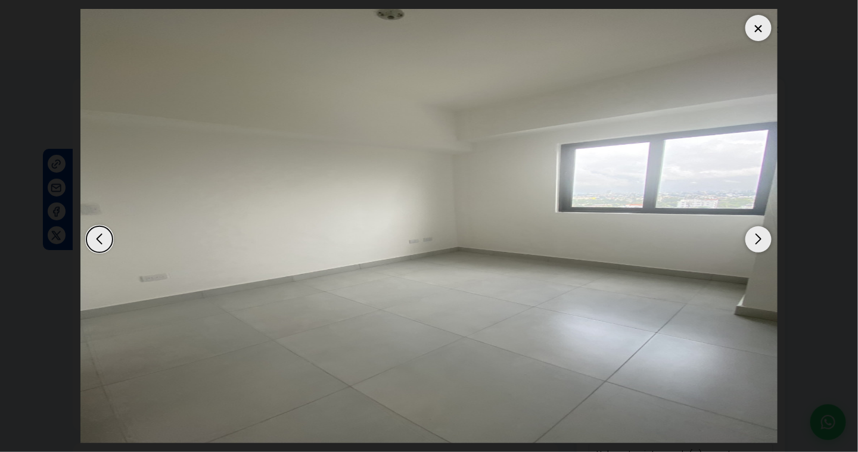
click at [754, 241] on div "Next slide" at bounding box center [758, 239] width 26 height 26
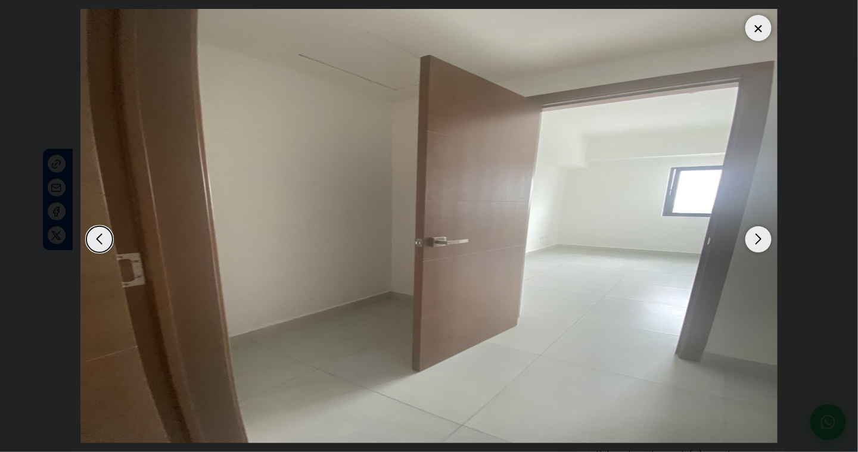
click at [754, 241] on div "Next slide" at bounding box center [758, 239] width 26 height 26
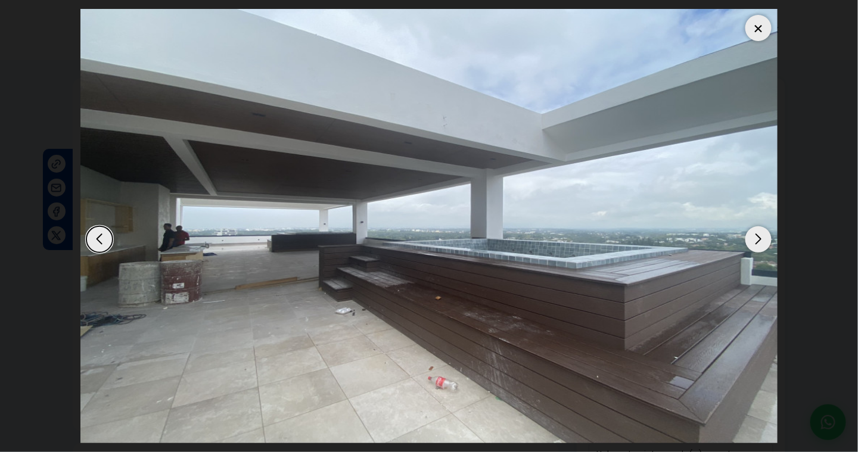
click at [754, 241] on div "Next slide" at bounding box center [758, 239] width 26 height 26
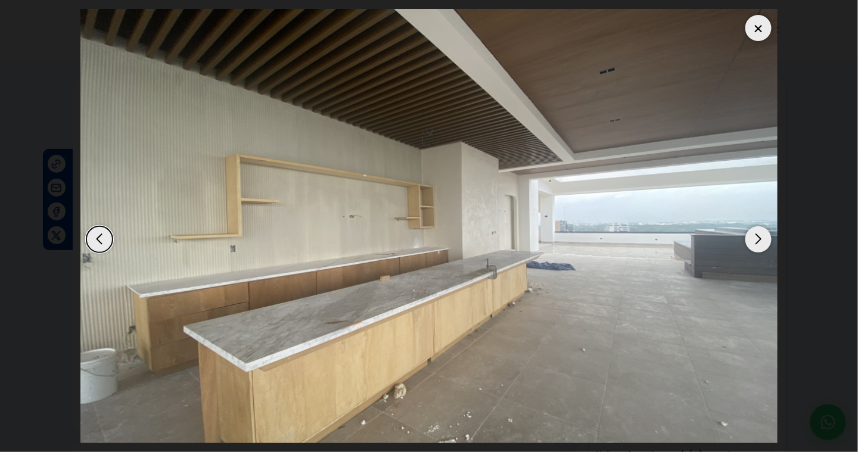
click at [754, 241] on div "Next slide" at bounding box center [758, 239] width 26 height 26
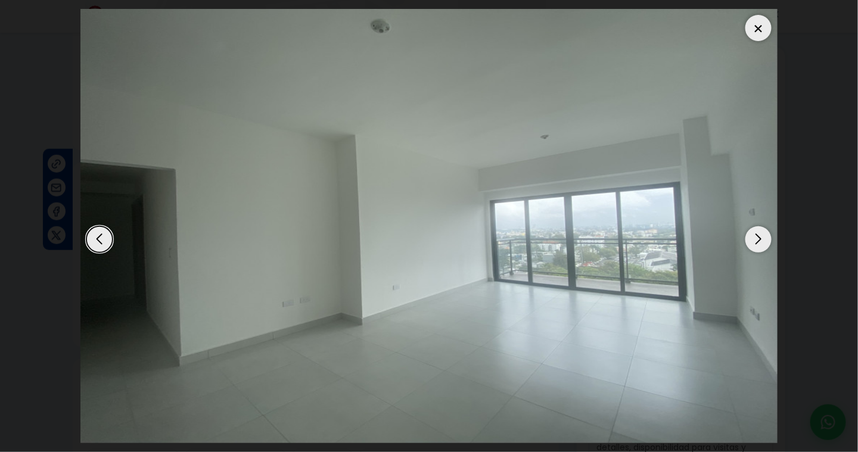
scroll to position [298, 0]
click at [762, 32] on div at bounding box center [758, 28] width 26 height 26
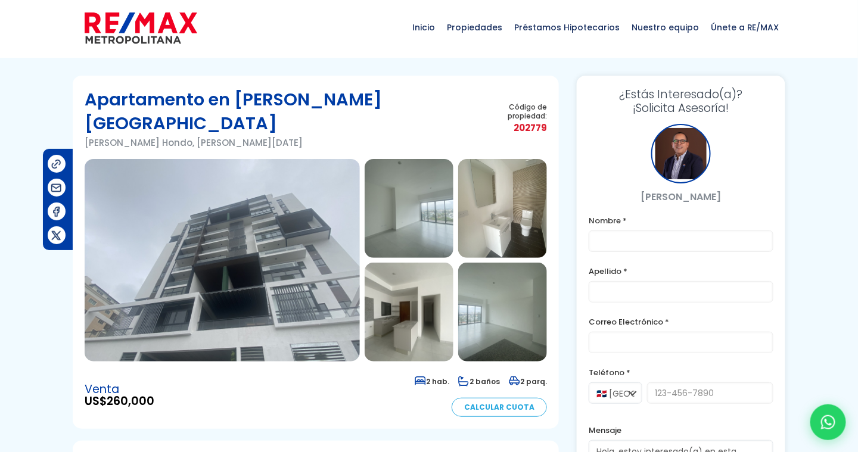
scroll to position [1, 0]
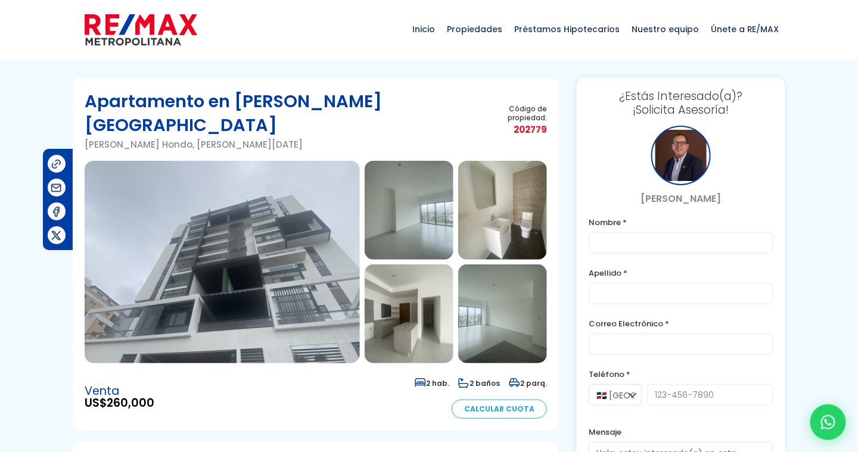
click at [329, 298] on img at bounding box center [222, 262] width 275 height 202
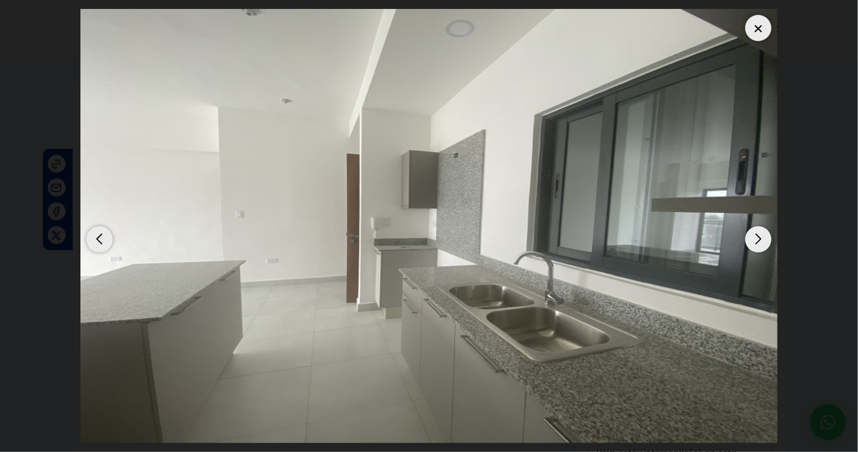
click at [756, 32] on div at bounding box center [758, 28] width 26 height 26
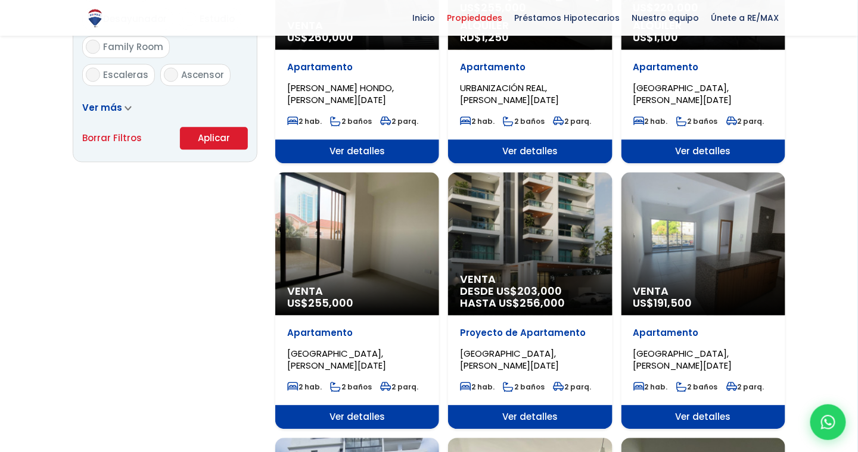
scroll to position [834, 0]
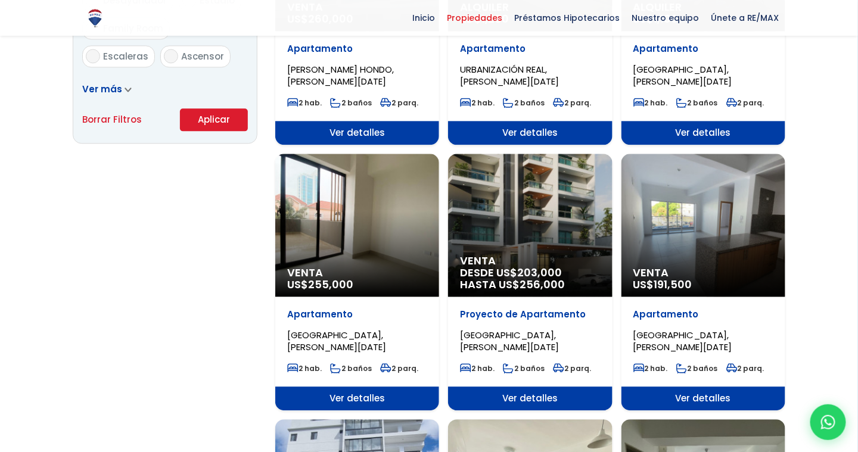
click at [743, 218] on div "Venta US$ 191,500" at bounding box center [703, 225] width 164 height 143
click at [732, 216] on div "Venta US$ 191,500" at bounding box center [703, 225] width 164 height 143
click at [668, 277] on span "191,500" at bounding box center [673, 284] width 38 height 15
click at [658, 308] on p "Apartamento" at bounding box center [703, 314] width 140 height 12
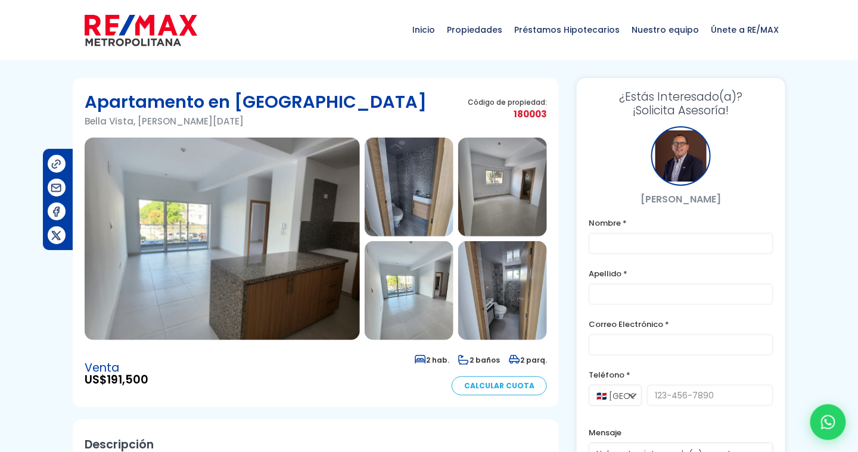
click at [264, 287] on img at bounding box center [222, 239] width 275 height 202
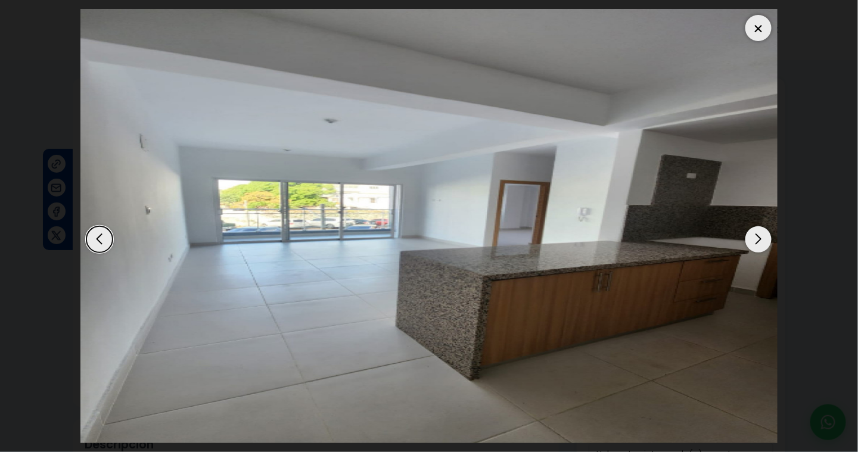
click at [754, 236] on div "Next slide" at bounding box center [758, 239] width 26 height 26
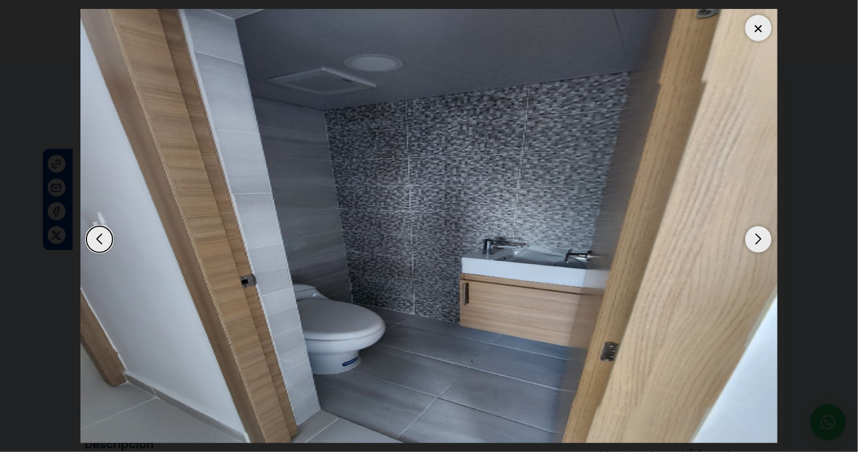
click at [754, 236] on div "Next slide" at bounding box center [758, 239] width 26 height 26
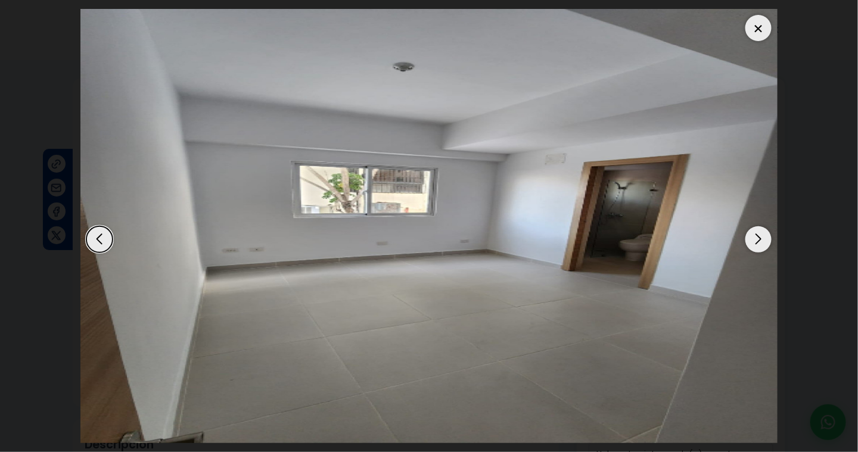
click at [754, 236] on div "Next slide" at bounding box center [758, 239] width 26 height 26
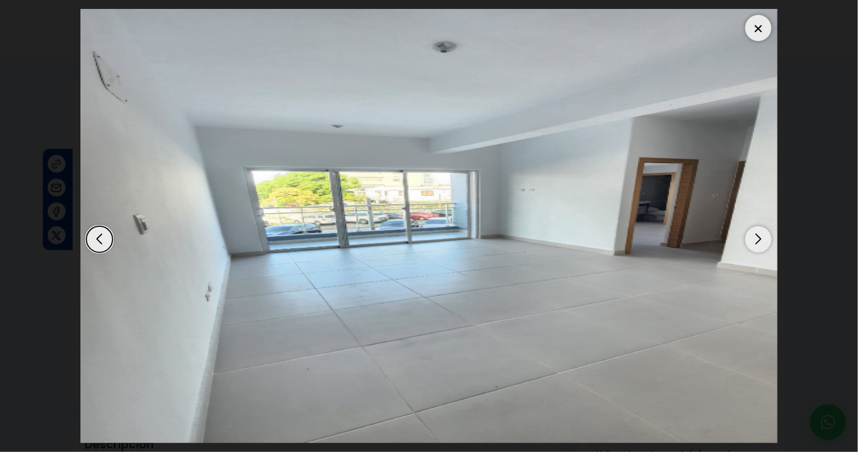
click at [754, 236] on div "Next slide" at bounding box center [758, 239] width 26 height 26
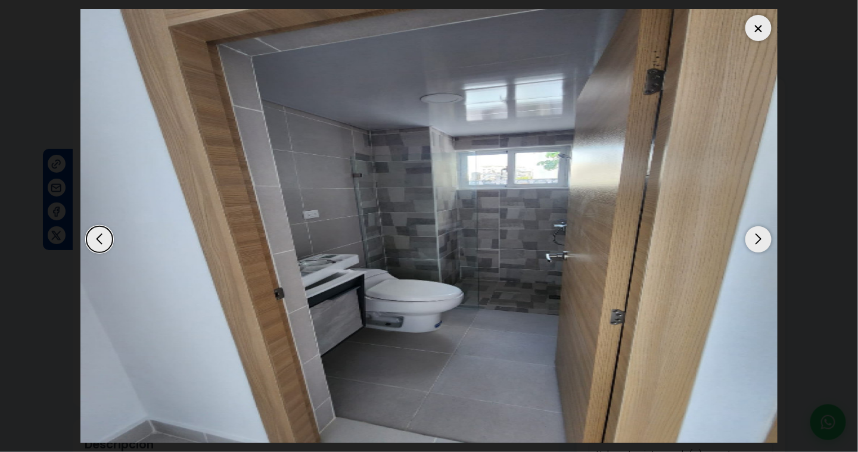
click at [754, 236] on div "Next slide" at bounding box center [758, 239] width 26 height 26
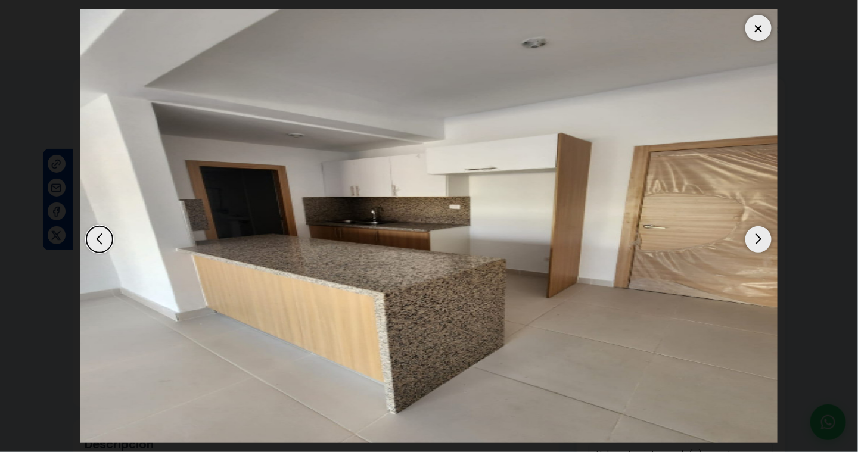
click at [757, 241] on div "Next slide" at bounding box center [758, 239] width 26 height 26
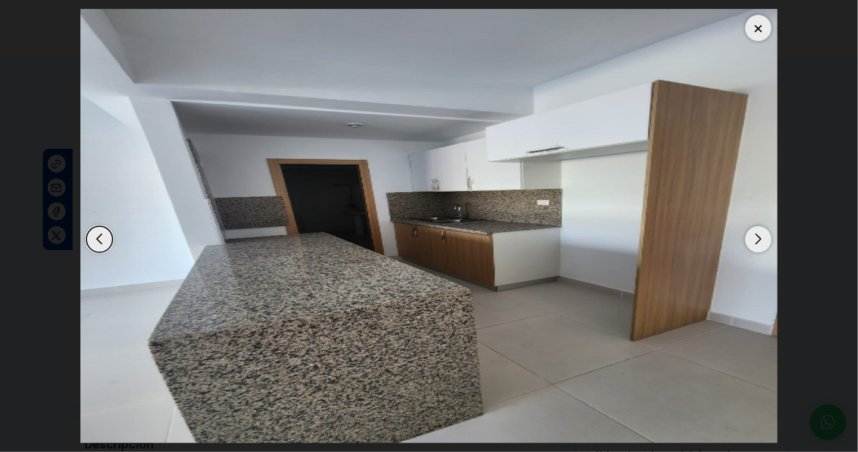
click at [757, 239] on div "Next slide" at bounding box center [758, 239] width 26 height 26
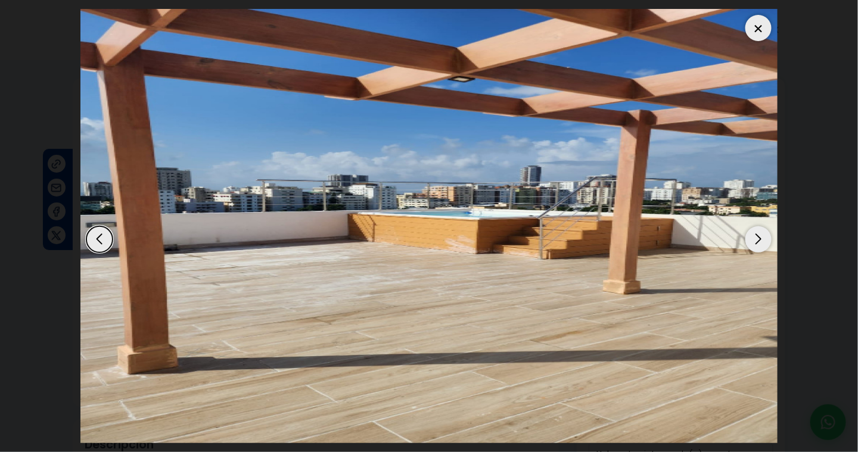
click at [757, 239] on div "Next slide" at bounding box center [758, 239] width 26 height 26
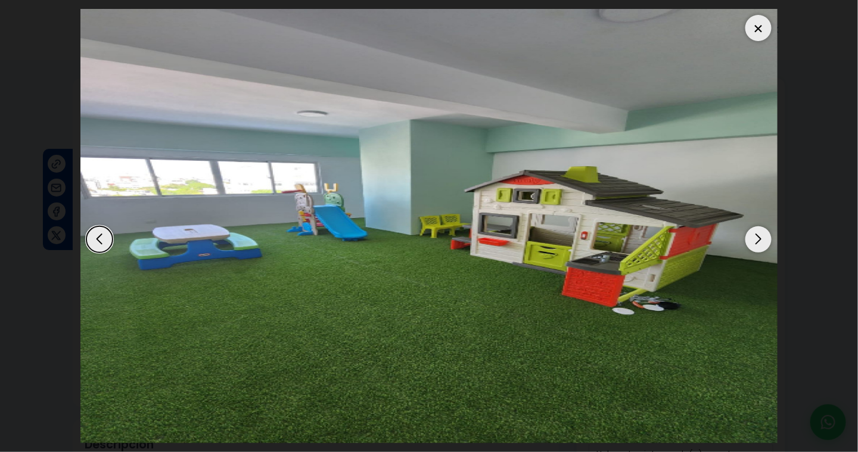
click at [757, 36] on div at bounding box center [758, 28] width 26 height 26
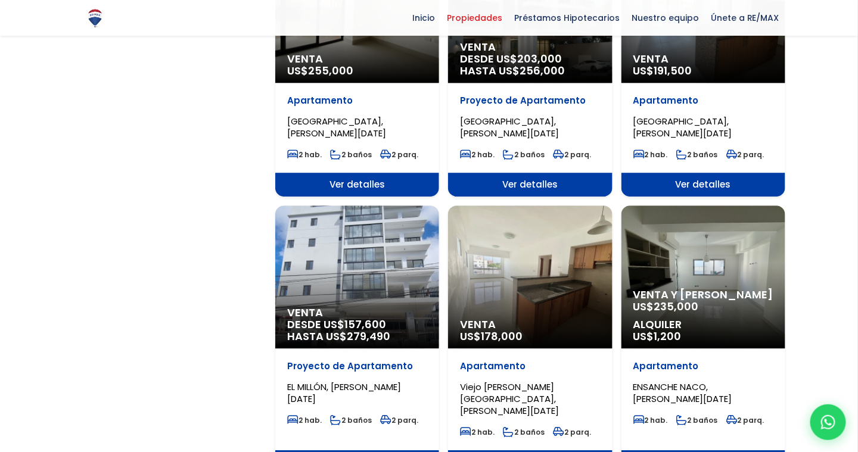
scroll to position [1072, 0]
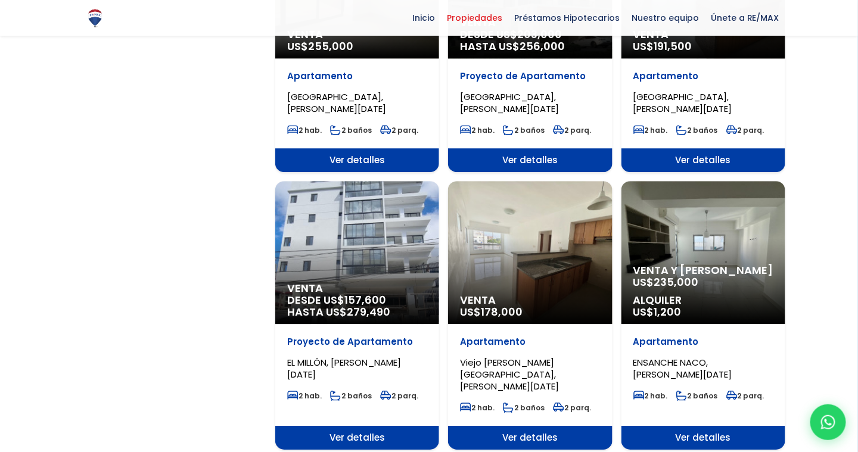
click at [519, 260] on div "Venta US$ 178,000" at bounding box center [530, 252] width 164 height 143
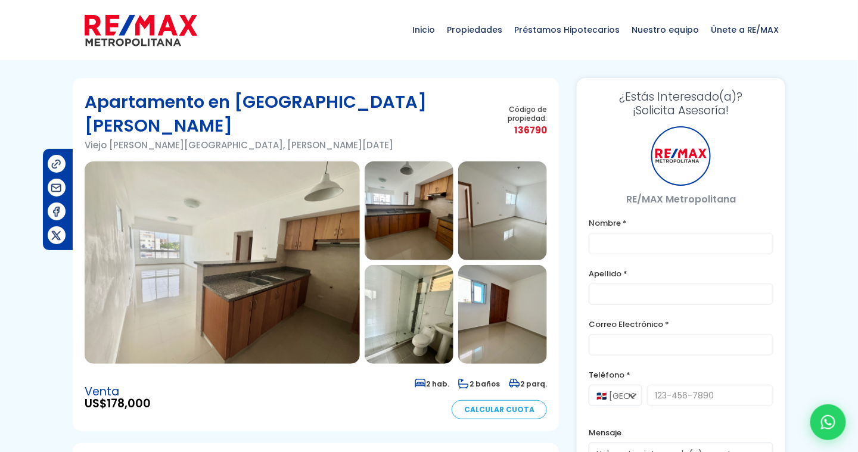
click at [271, 282] on img at bounding box center [222, 262] width 275 height 202
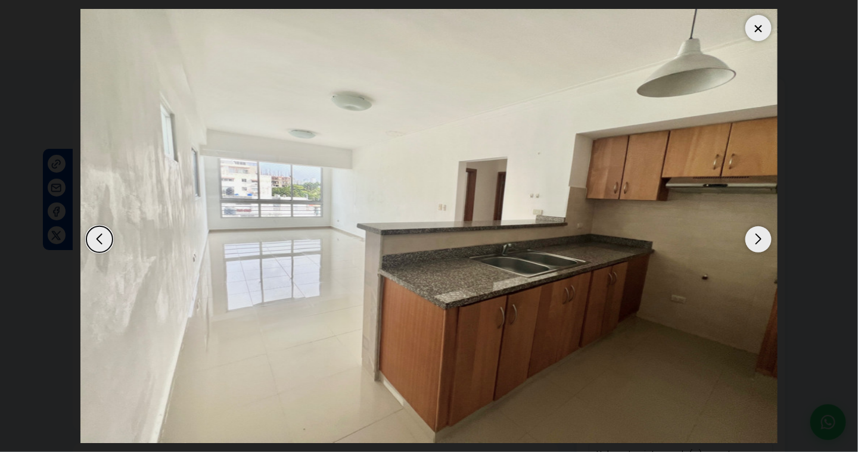
click at [758, 242] on div "Next slide" at bounding box center [758, 239] width 26 height 26
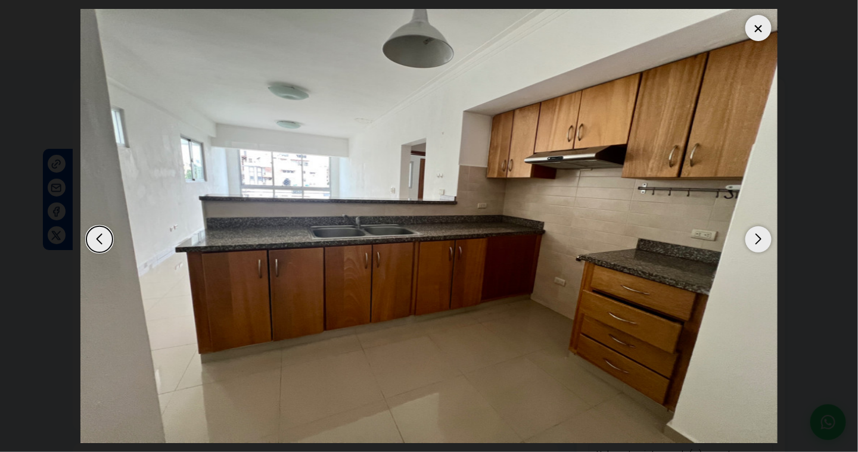
click at [757, 242] on div "Next slide" at bounding box center [758, 239] width 26 height 26
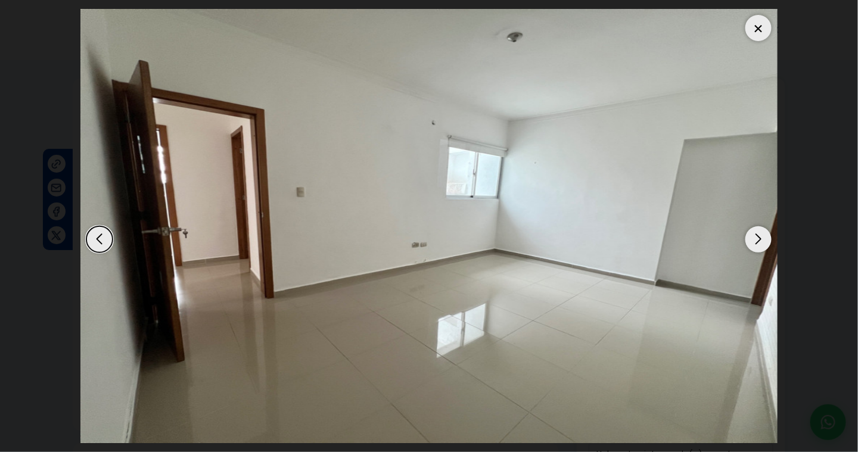
click at [757, 241] on div "Next slide" at bounding box center [758, 239] width 26 height 26
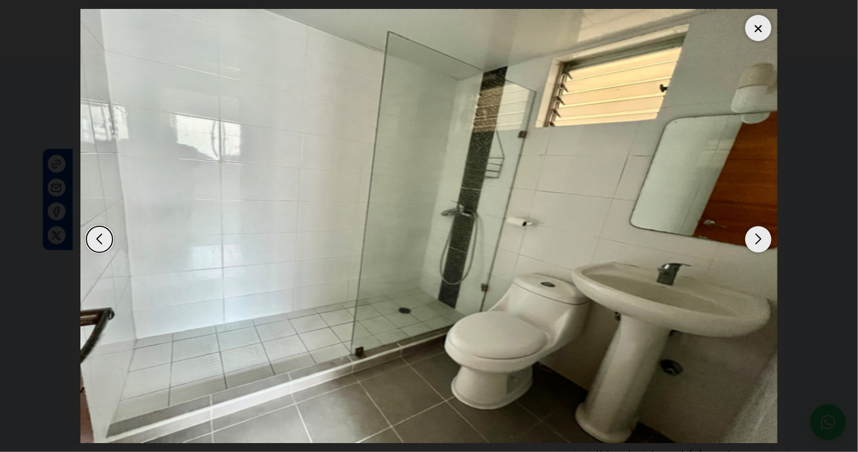
click at [756, 237] on div "Next slide" at bounding box center [758, 239] width 26 height 26
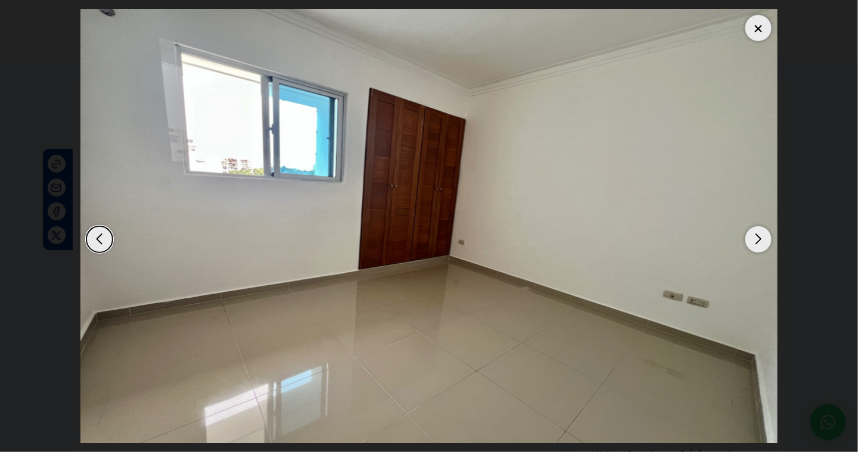
click at [756, 239] on div "Next slide" at bounding box center [758, 239] width 26 height 26
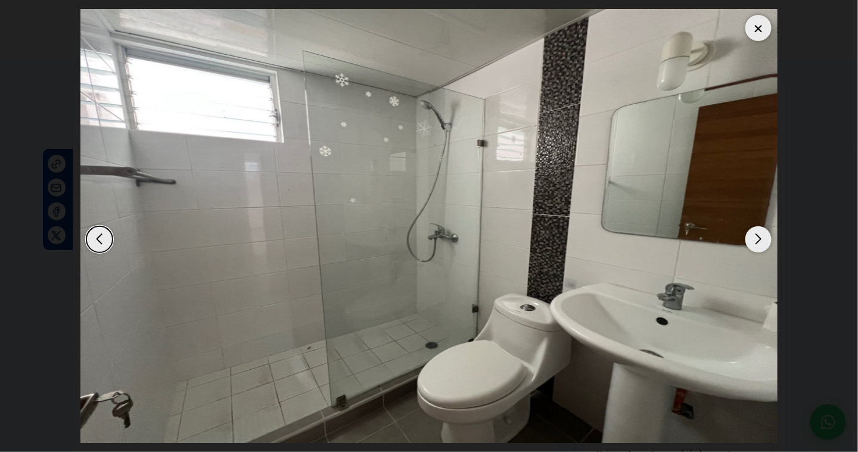
click at [756, 238] on div "Next slide" at bounding box center [758, 239] width 26 height 26
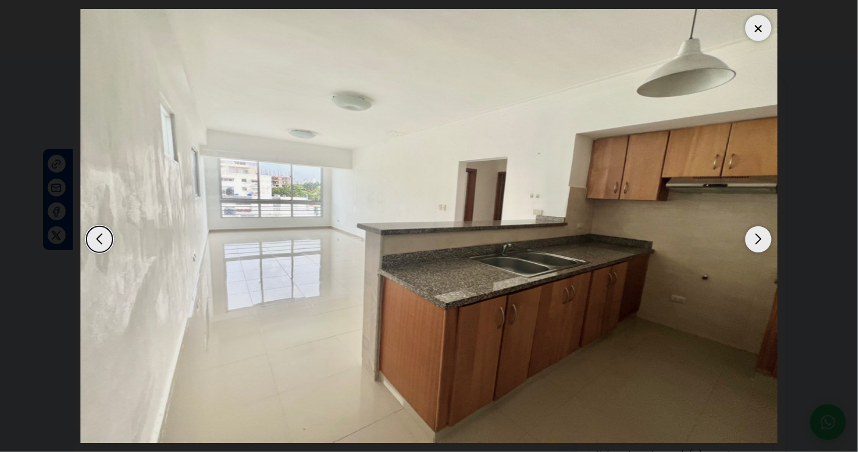
click at [756, 238] on div "Next slide" at bounding box center [758, 239] width 26 height 26
click at [760, 241] on div "Next slide" at bounding box center [758, 239] width 26 height 26
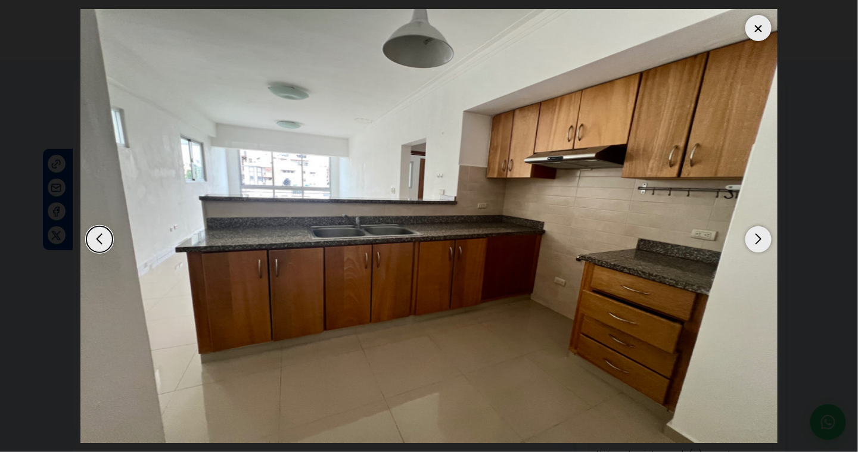
click at [760, 241] on div "Next slide" at bounding box center [758, 239] width 26 height 26
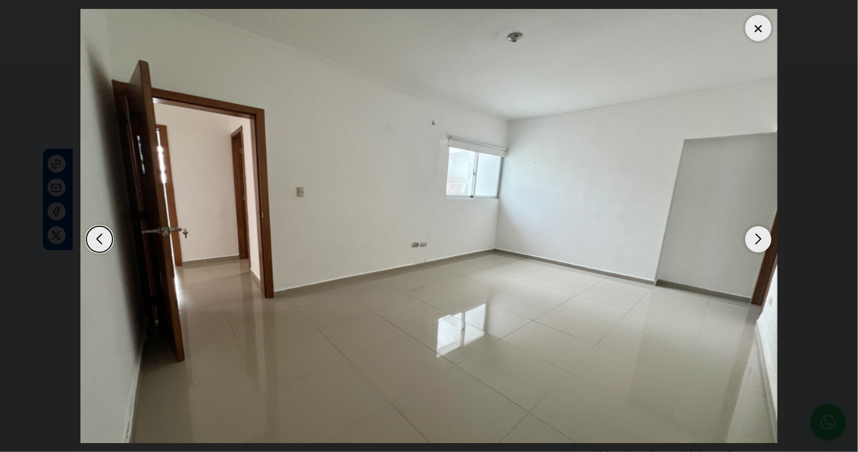
click at [760, 241] on div "Next slide" at bounding box center [758, 239] width 26 height 26
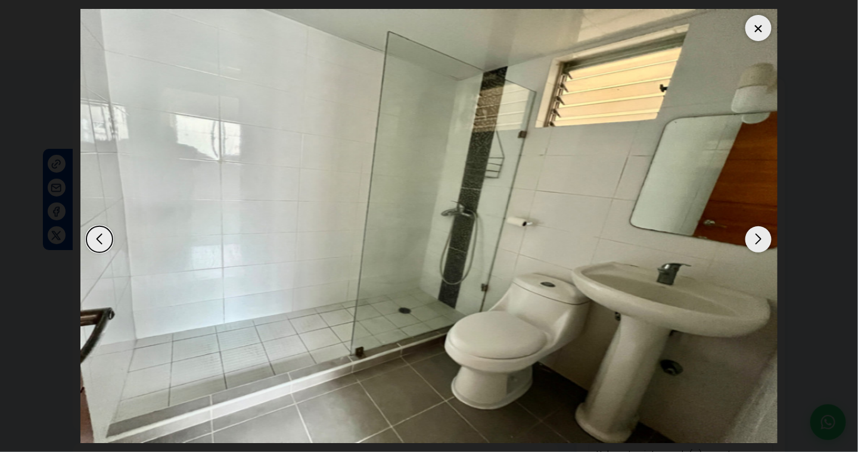
click at [759, 241] on div "Next slide" at bounding box center [758, 239] width 26 height 26
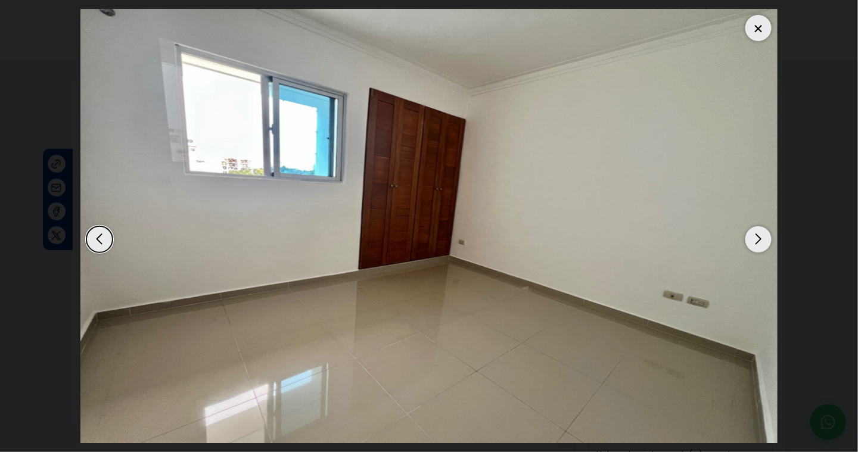
click at [759, 239] on div "Next slide" at bounding box center [758, 239] width 26 height 26
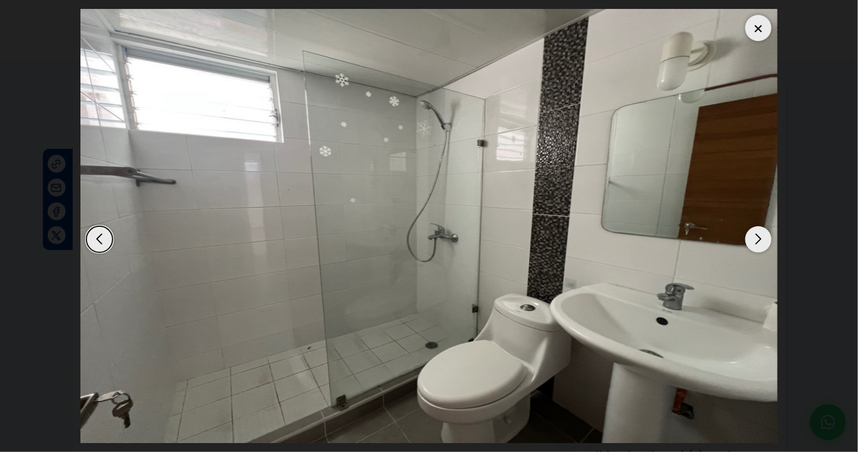
click at [759, 239] on div "Next slide" at bounding box center [758, 239] width 26 height 26
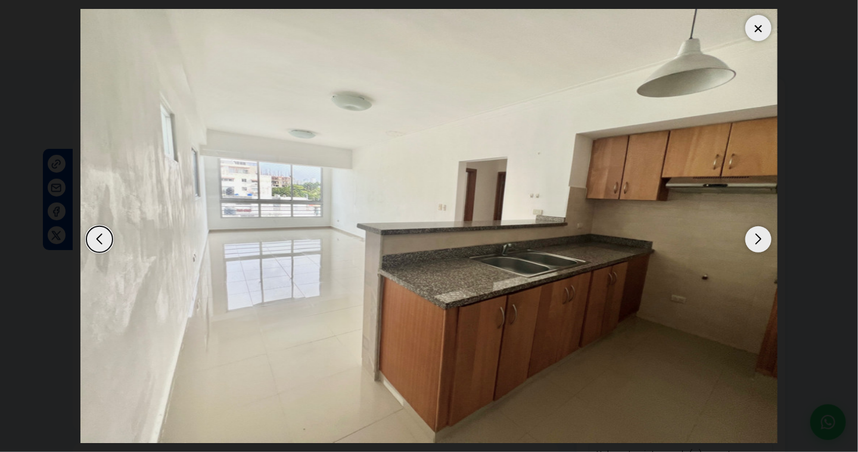
click at [754, 235] on div "Next slide" at bounding box center [758, 239] width 26 height 26
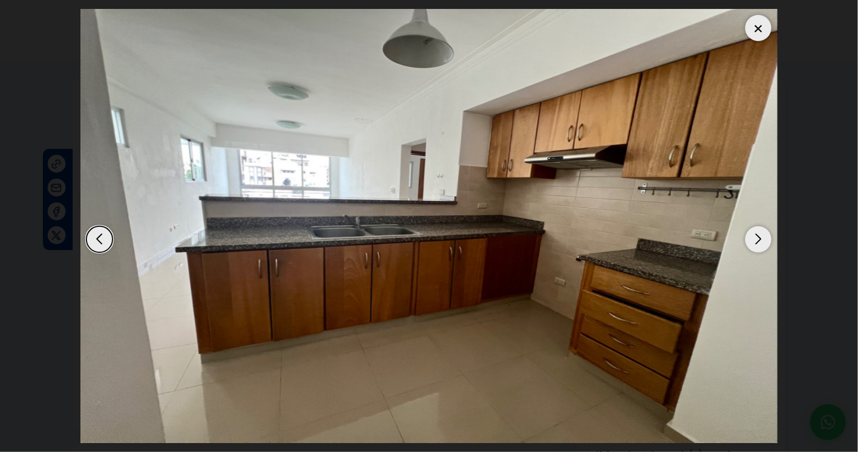
click at [753, 235] on div "Next slide" at bounding box center [758, 239] width 26 height 26
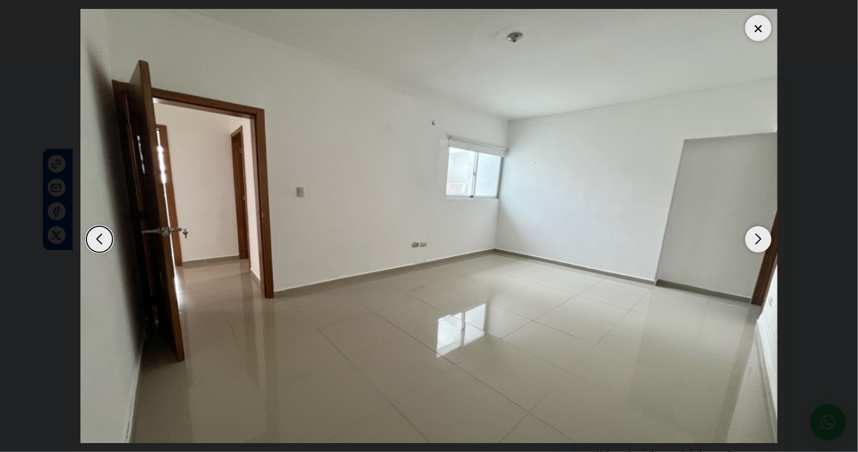
click at [753, 235] on div "Next slide" at bounding box center [758, 239] width 26 height 26
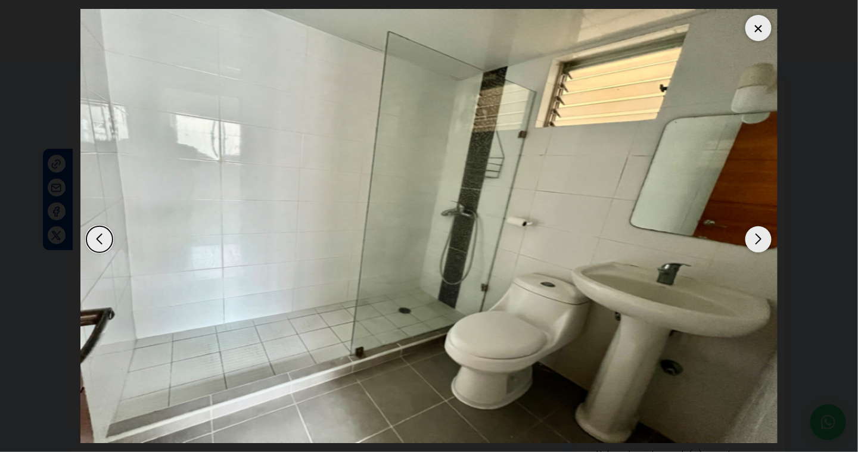
click at [760, 240] on div "Next slide" at bounding box center [758, 239] width 26 height 26
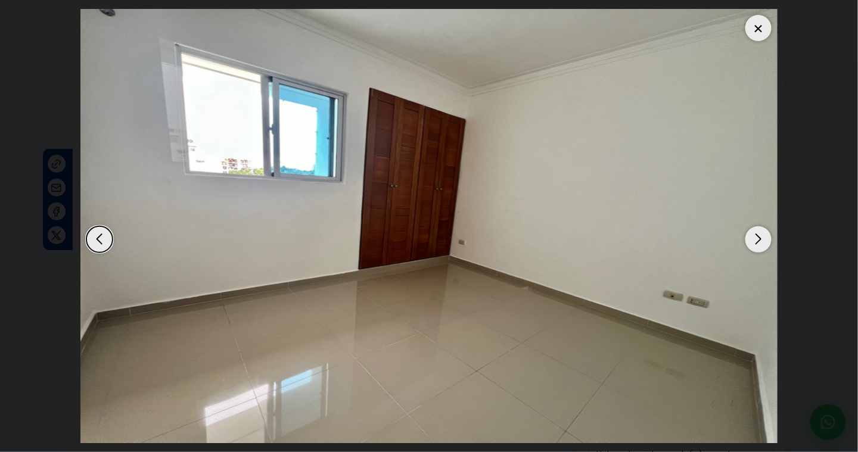
click at [759, 239] on div "Next slide" at bounding box center [758, 239] width 26 height 26
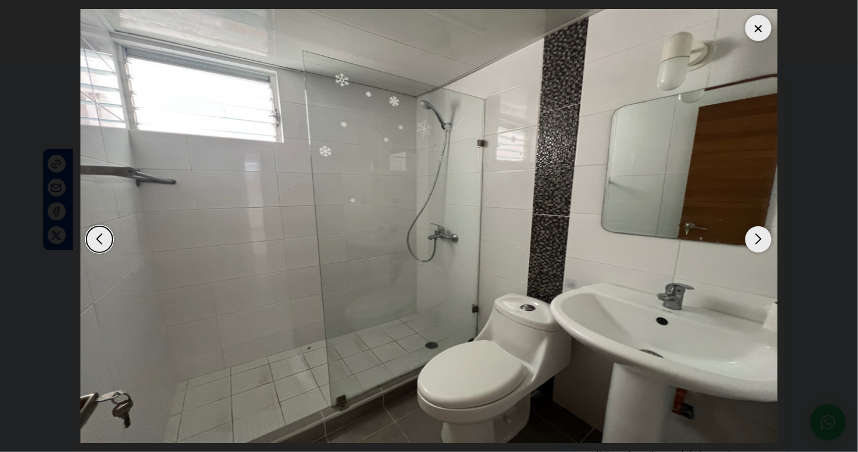
click at [759, 239] on div "Next slide" at bounding box center [758, 239] width 26 height 26
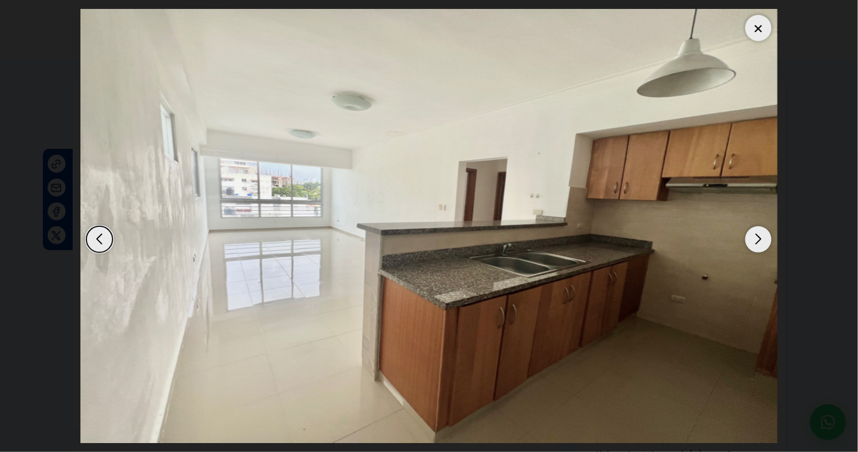
click at [754, 32] on div at bounding box center [758, 28] width 26 height 26
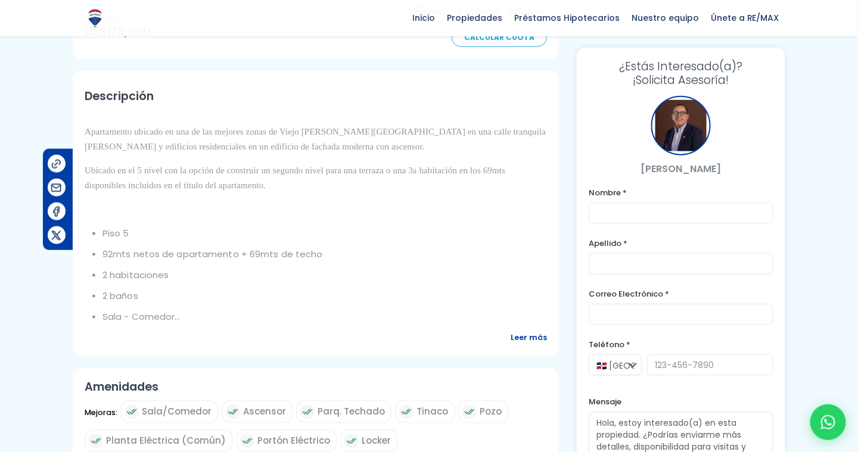
scroll to position [417, 0]
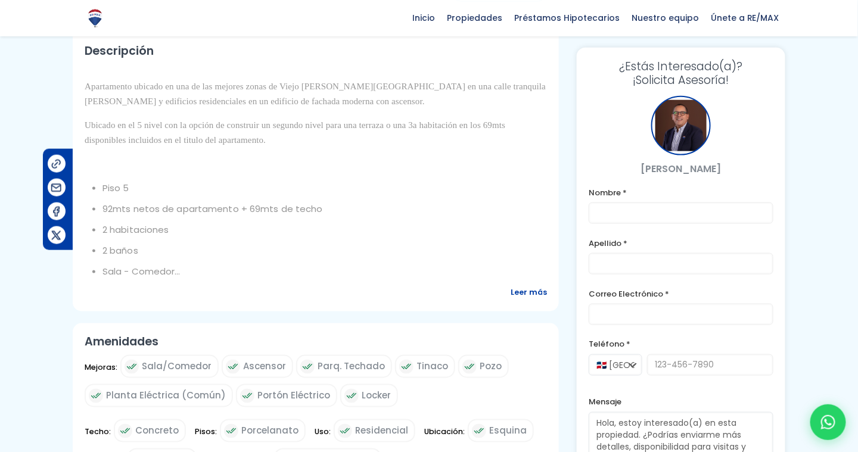
drag, startPoint x: 525, startPoint y: 266, endPoint x: 516, endPoint y: 267, distance: 9.0
click at [524, 285] on span "Leer más" at bounding box center [528, 292] width 36 height 15
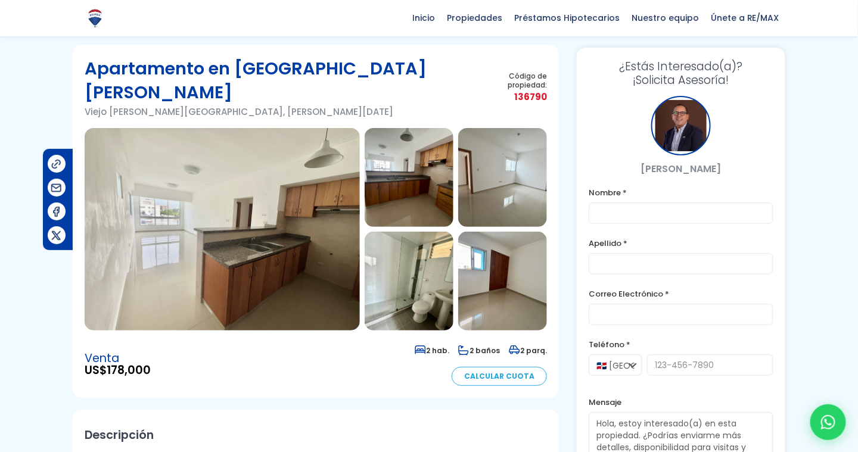
scroll to position [0, 0]
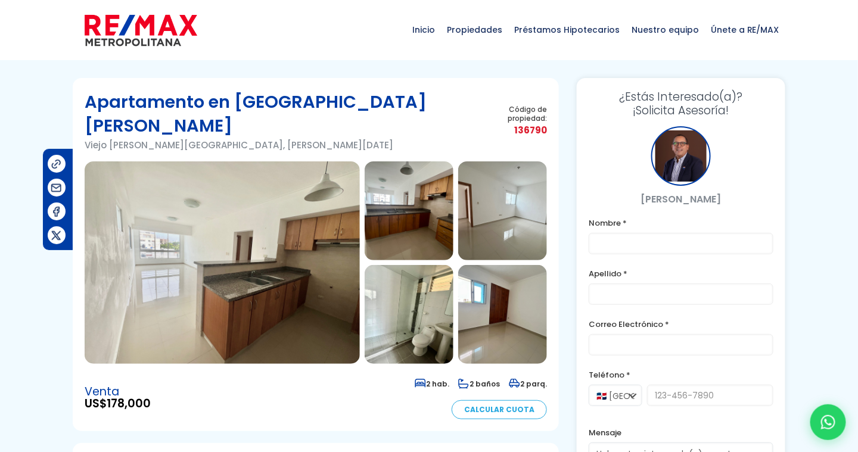
click at [405, 208] on img at bounding box center [408, 210] width 89 height 99
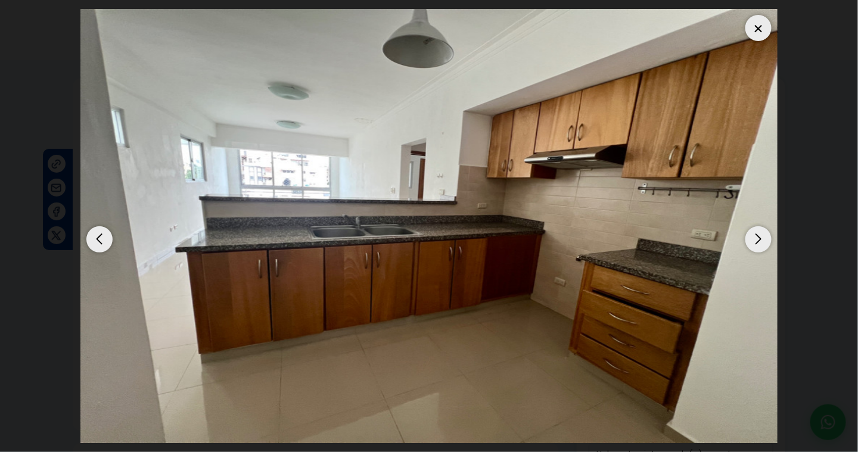
click at [762, 244] on div "Next slide" at bounding box center [758, 239] width 26 height 26
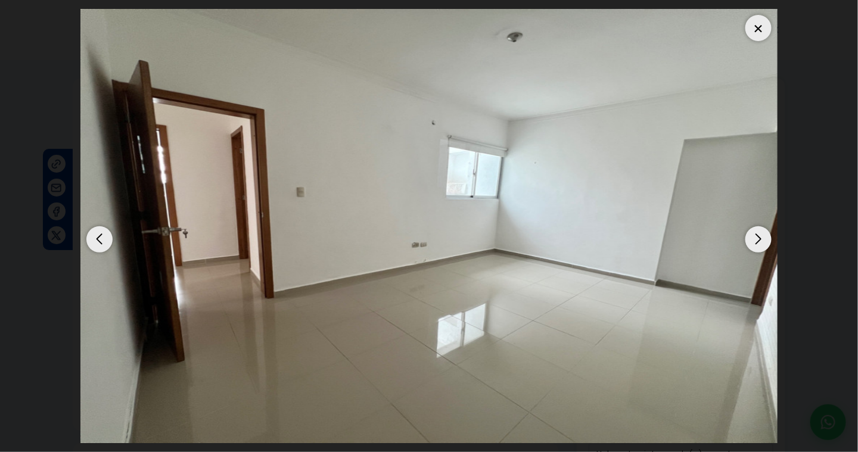
click at [762, 244] on div "Next slide" at bounding box center [758, 239] width 26 height 26
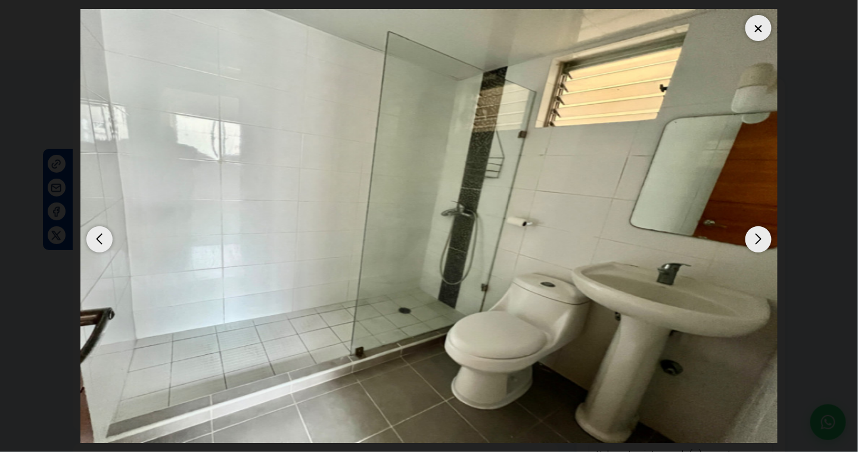
click at [762, 244] on div "Next slide" at bounding box center [758, 239] width 26 height 26
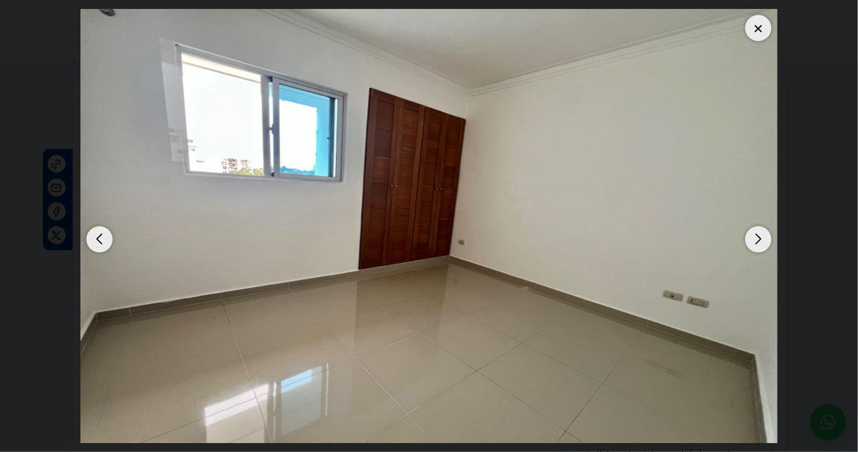
click at [759, 25] on div at bounding box center [758, 28] width 26 height 26
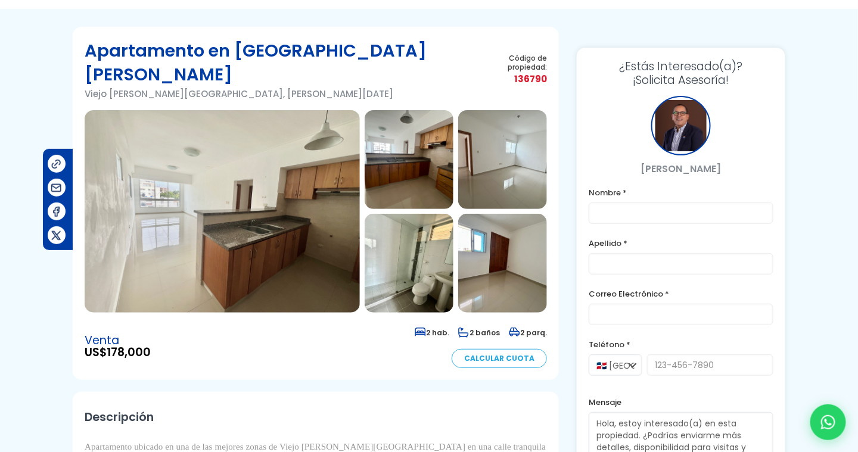
scroll to position [60, 0]
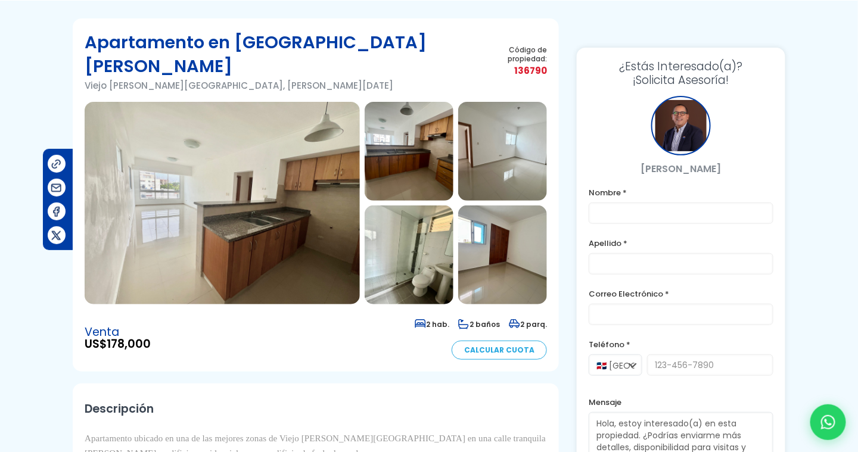
click at [299, 176] on img at bounding box center [222, 203] width 275 height 202
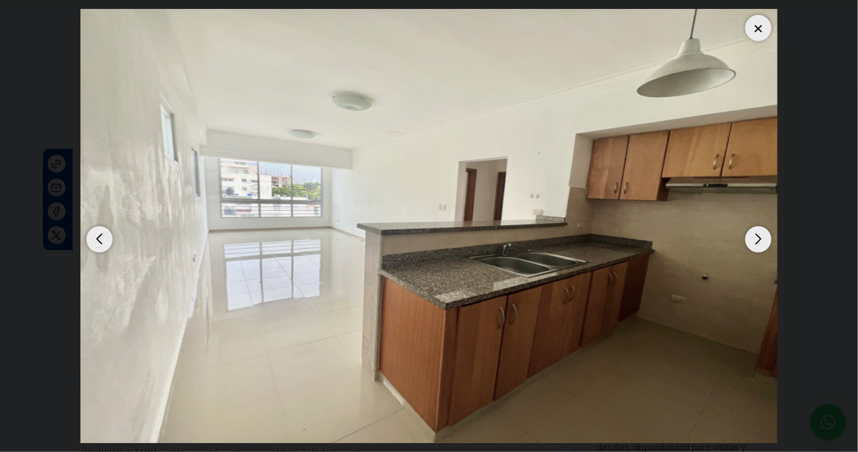
click at [762, 242] on div "Next slide" at bounding box center [758, 239] width 26 height 26
